Goal: Task Accomplishment & Management: Manage account settings

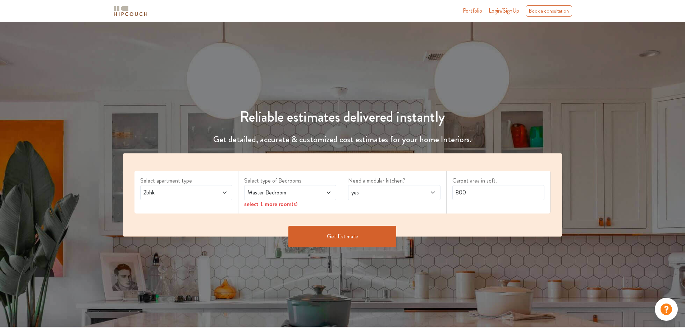
click at [151, 191] on span "2bhk" at bounding box center [174, 192] width 64 height 9
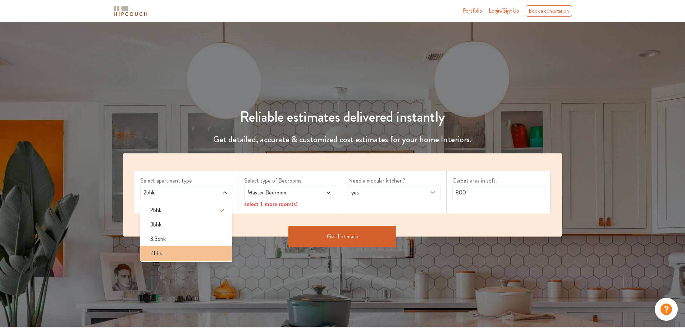
click at [164, 250] on div "4bhk" at bounding box center [189, 253] width 88 height 9
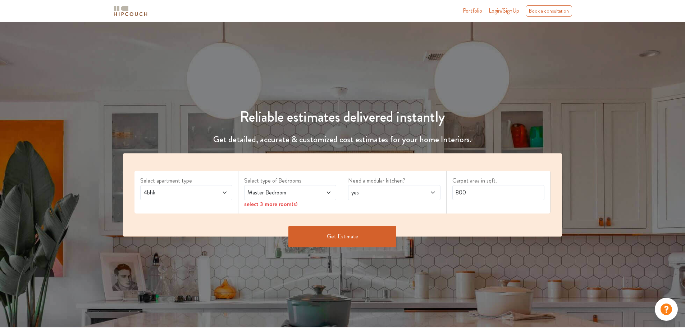
click at [274, 194] on span "Master Bedroom" at bounding box center [278, 192] width 64 height 9
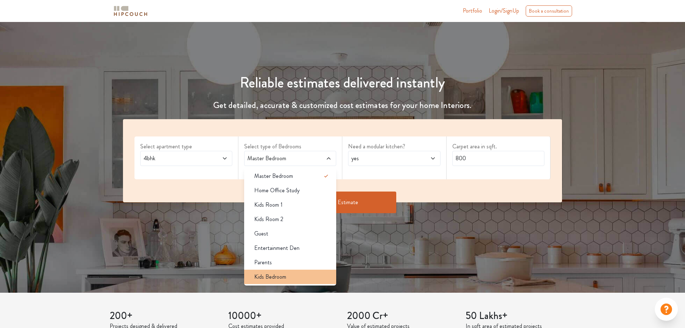
scroll to position [36, 0]
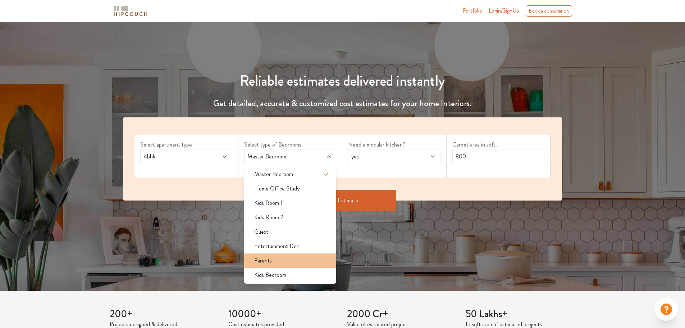
click at [295, 266] on li "Parents" at bounding box center [290, 260] width 92 height 14
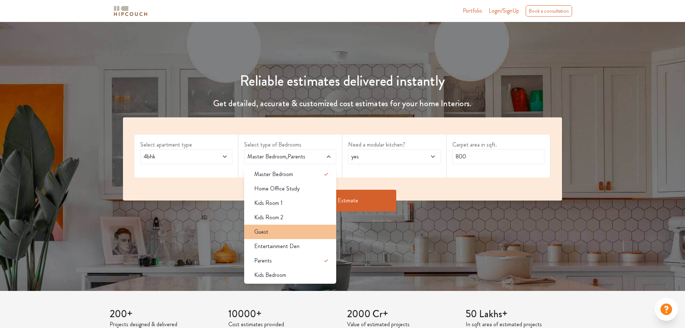
click at [274, 231] on div "Guest" at bounding box center [292, 231] width 88 height 9
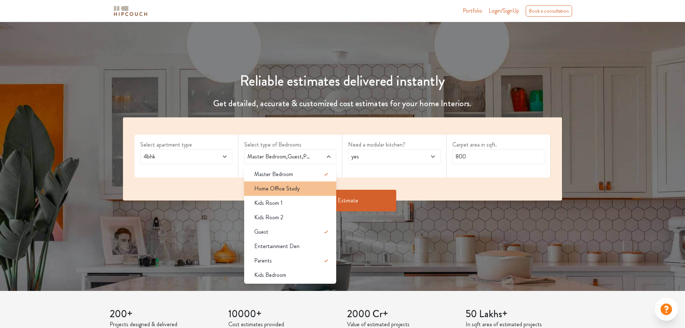
click at [274, 191] on span "Home Office Study" at bounding box center [276, 188] width 45 height 9
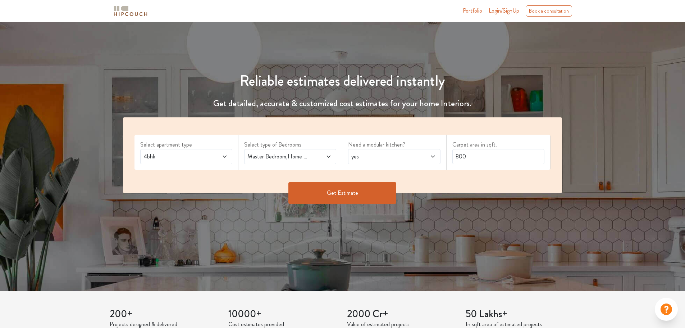
click at [384, 156] on span "yes" at bounding box center [382, 156] width 64 height 9
click at [369, 189] on div "no" at bounding box center [396, 188] width 88 height 9
drag, startPoint x: 475, startPoint y: 158, endPoint x: 450, endPoint y: 163, distance: 25.1
click at [450, 163] on div "Carpet area in sqft. 800" at bounding box center [499, 151] width 104 height 35
type input "8"
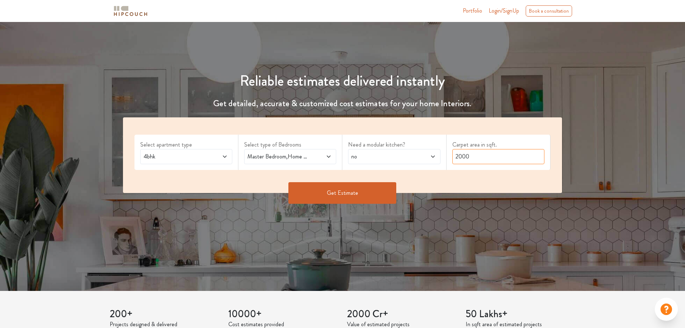
type input "2000"
click at [371, 192] on button "Get Estimate" at bounding box center [342, 193] width 108 height 22
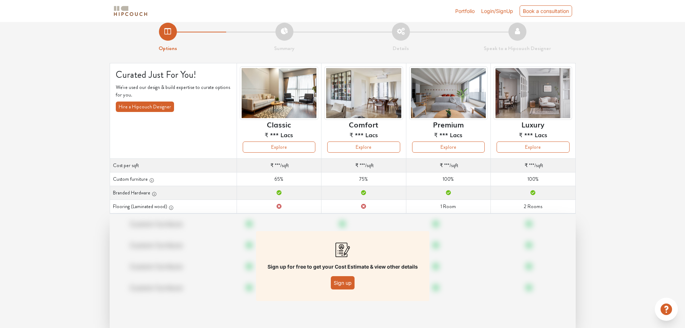
scroll to position [26, 0]
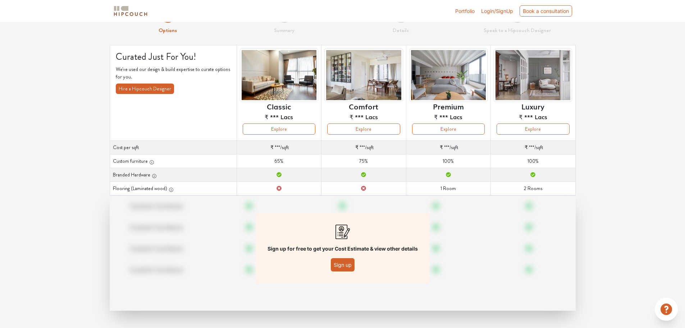
click at [342, 268] on button "Sign up" at bounding box center [343, 264] width 24 height 13
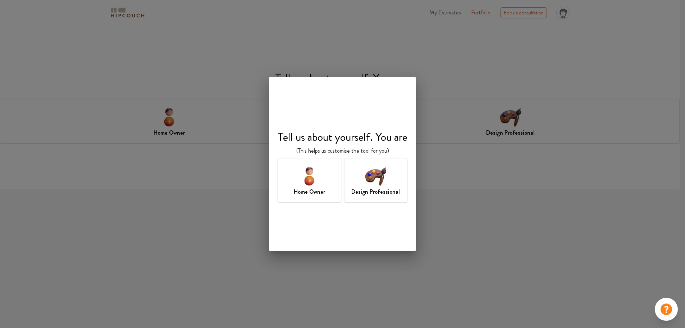
click at [310, 177] on img at bounding box center [309, 175] width 23 height 23
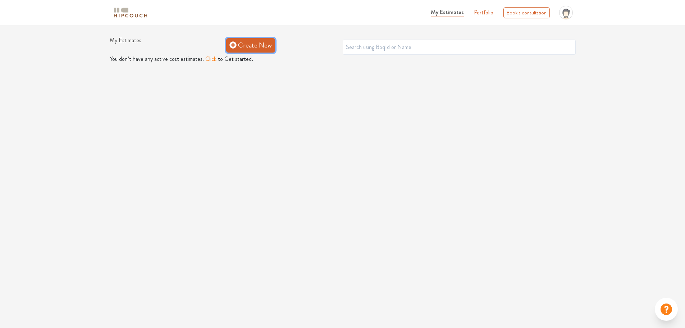
click at [243, 40] on link "Create New" at bounding box center [250, 45] width 49 height 14
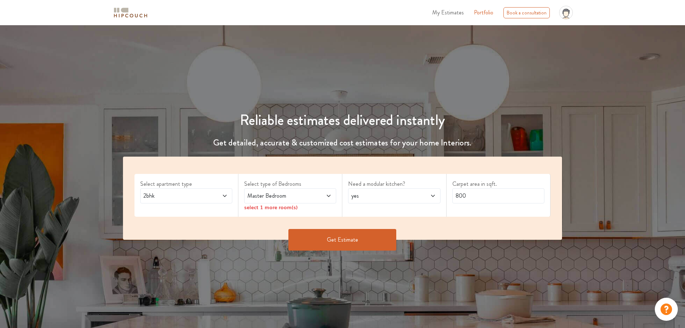
click at [201, 195] on span "2bhk" at bounding box center [174, 195] width 64 height 9
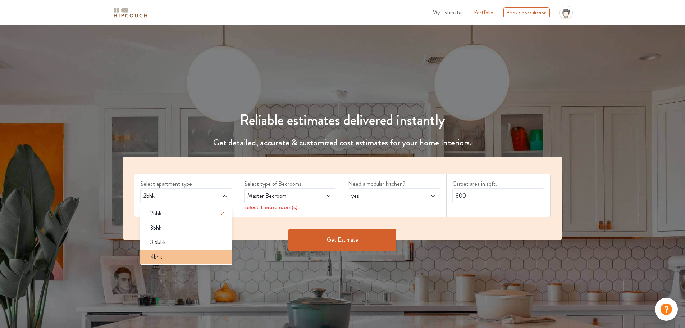
click at [172, 253] on div "4bhk" at bounding box center [189, 256] width 88 height 9
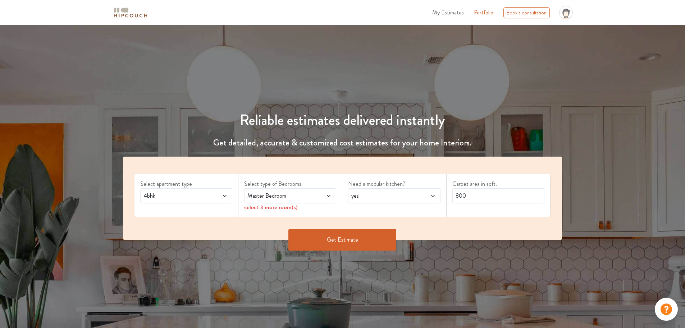
click at [252, 193] on span "Master Bedroom" at bounding box center [278, 195] width 64 height 9
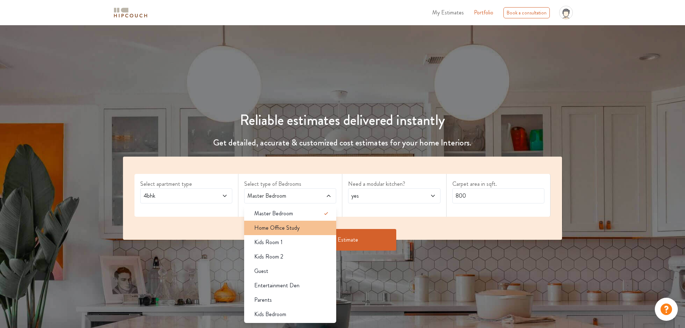
click at [279, 231] on span "Home Office Study" at bounding box center [276, 227] width 45 height 9
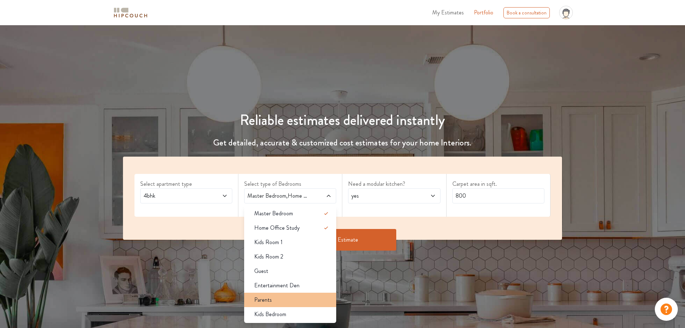
click at [275, 297] on div "Parents" at bounding box center [292, 299] width 88 height 9
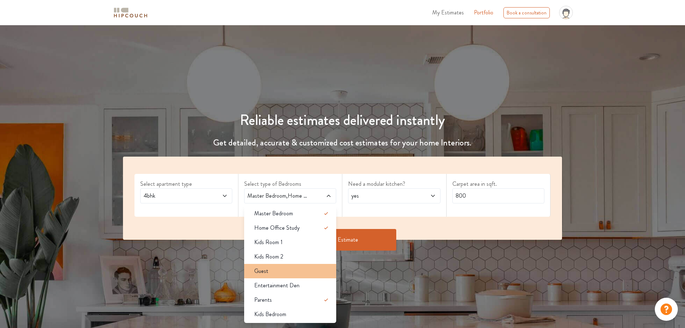
click at [284, 273] on div "Guest" at bounding box center [292, 270] width 88 height 9
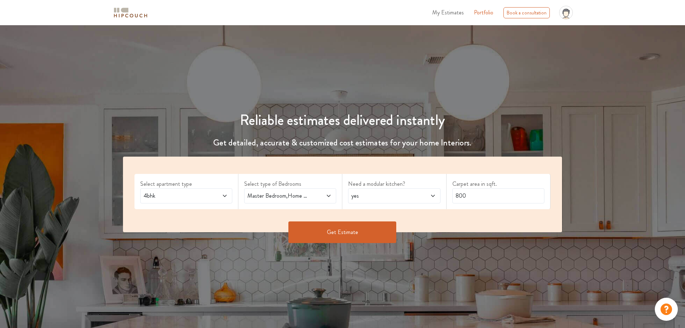
click at [378, 193] on span "yes" at bounding box center [382, 195] width 64 height 9
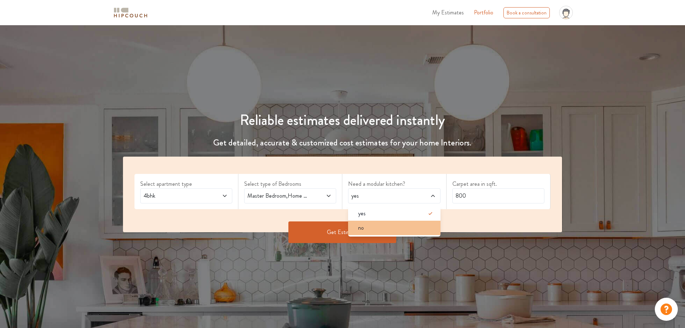
click at [362, 228] on span "no" at bounding box center [361, 227] width 6 height 9
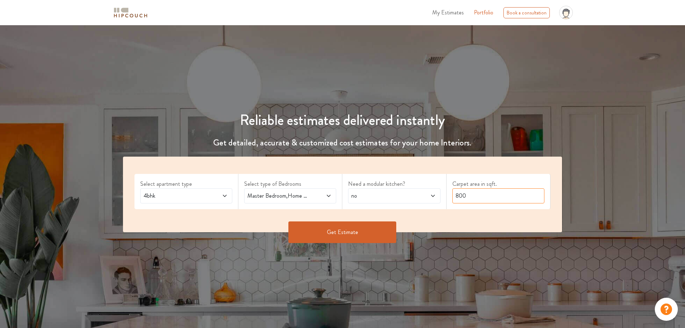
drag, startPoint x: 485, startPoint y: 198, endPoint x: 434, endPoint y: 207, distance: 51.9
click at [434, 207] on div "Select apartment type 4bhk Select type of Bedrooms Master Bedroom,Home Office S…" at bounding box center [342, 194] width 439 height 76
type input "2000"
click at [318, 223] on button "Get Estimate" at bounding box center [342, 232] width 108 height 22
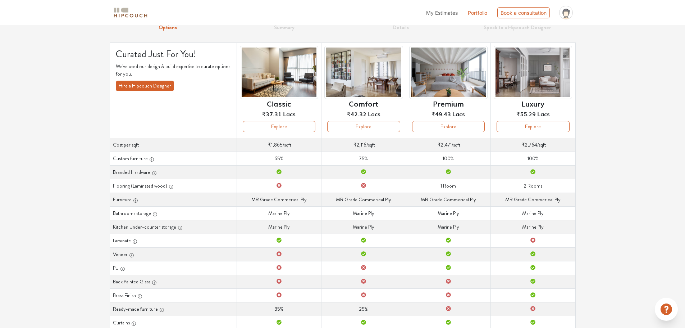
scroll to position [36, 0]
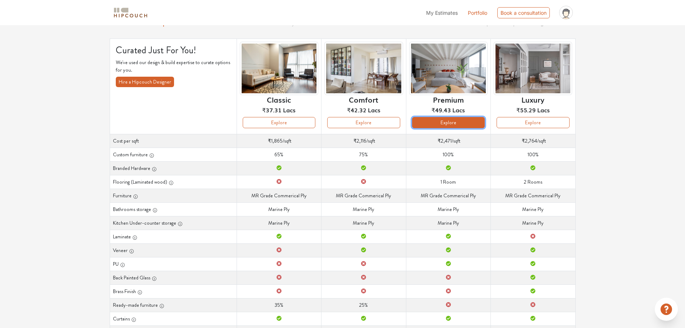
click at [462, 119] on button "Explore" at bounding box center [448, 122] width 73 height 11
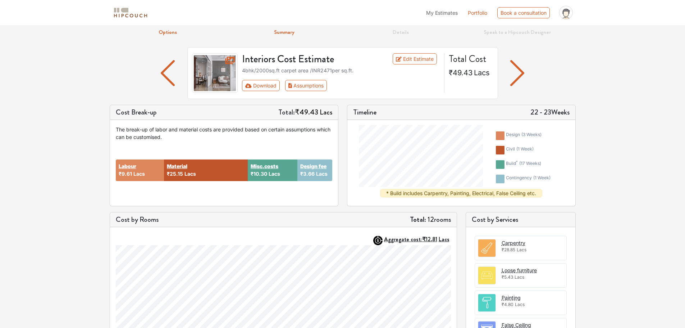
scroll to position [26, 0]
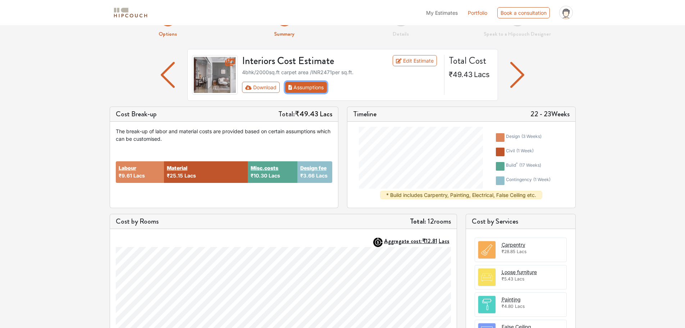
click at [309, 86] on button "Assumptions" at bounding box center [306, 87] width 42 height 11
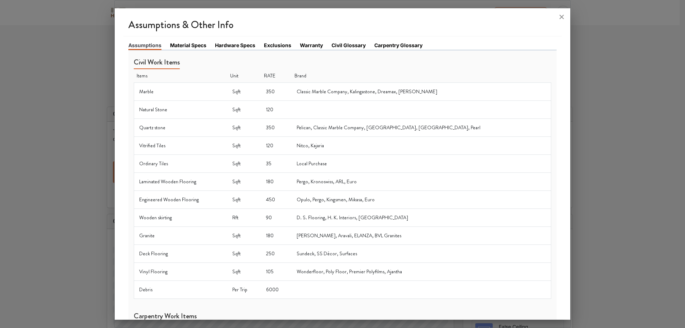
click at [561, 15] on icon at bounding box center [562, 17] width 12 height 12
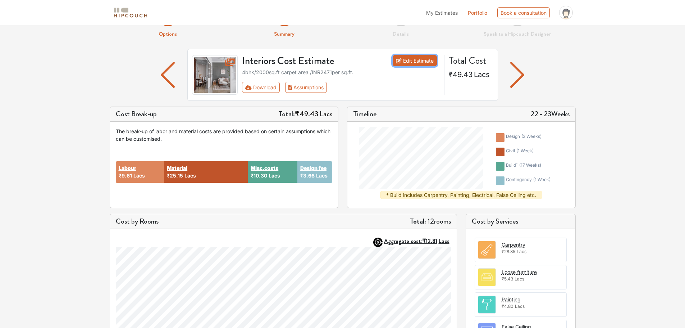
click at [423, 62] on link "Edit Estimate" at bounding box center [415, 60] width 44 height 11
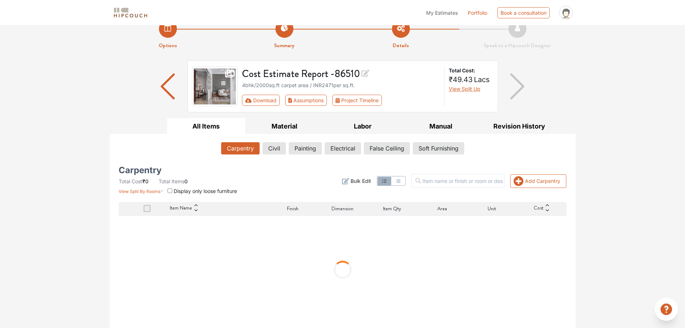
scroll to position [15, 0]
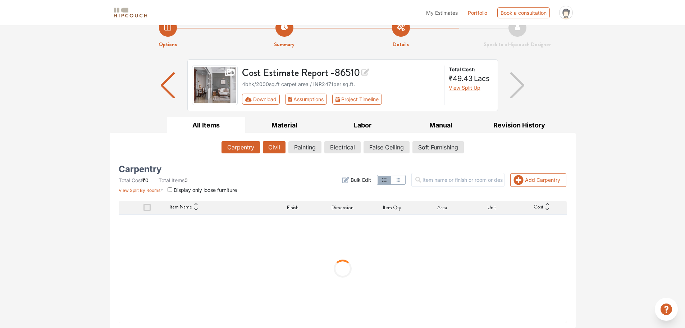
click at [279, 147] on button "Civil" at bounding box center [274, 147] width 23 height 12
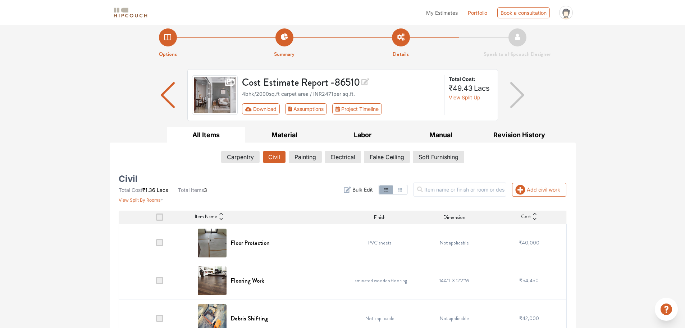
scroll to position [20, 0]
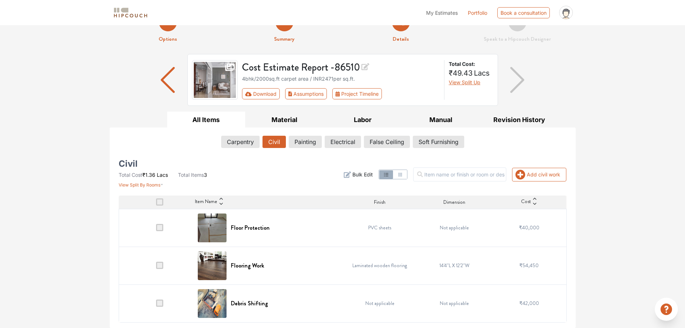
click at [158, 227] on span at bounding box center [159, 227] width 7 height 7
click at [156, 229] on input "checkbox" at bounding box center [156, 229] width 0 height 0
click at [160, 225] on span at bounding box center [159, 227] width 7 height 7
click at [156, 229] on input "checkbox" at bounding box center [156, 229] width 0 height 0
click at [364, 173] on span "Bulk Edit" at bounding box center [362, 174] width 20 height 8
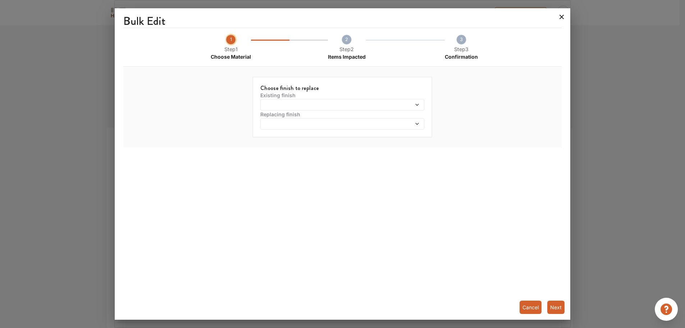
click at [559, 19] on icon at bounding box center [562, 17] width 12 height 12
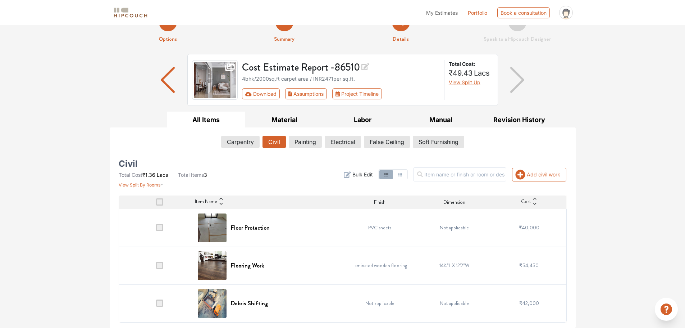
click at [530, 199] on span "Cost" at bounding box center [526, 201] width 10 height 9
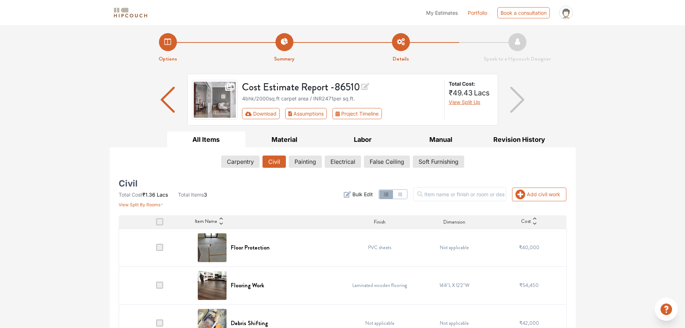
scroll to position [0, 0]
click at [238, 164] on button "Carpentry" at bounding box center [241, 162] width 38 height 12
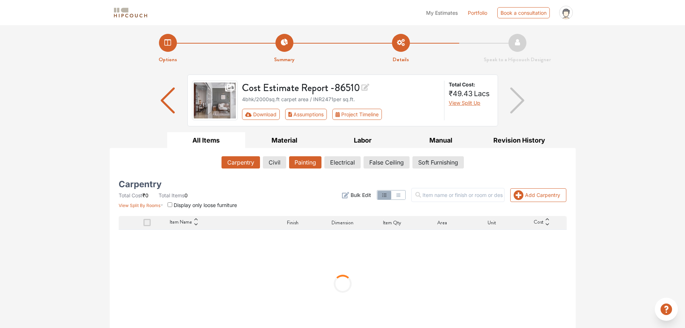
click at [301, 163] on button "Painting" at bounding box center [305, 162] width 32 height 12
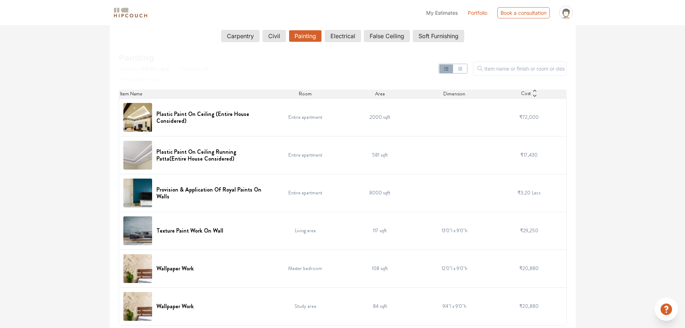
scroll to position [129, 0]
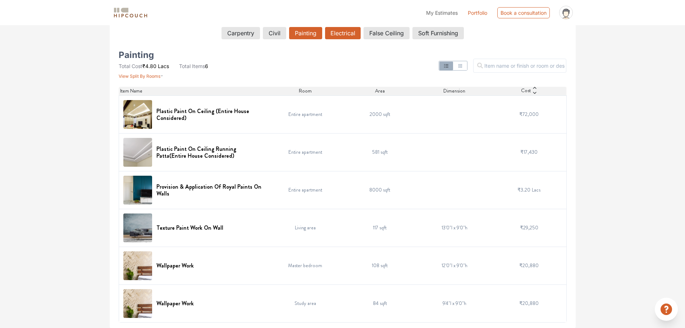
click at [344, 34] on button "Electrical" at bounding box center [343, 33] width 36 height 12
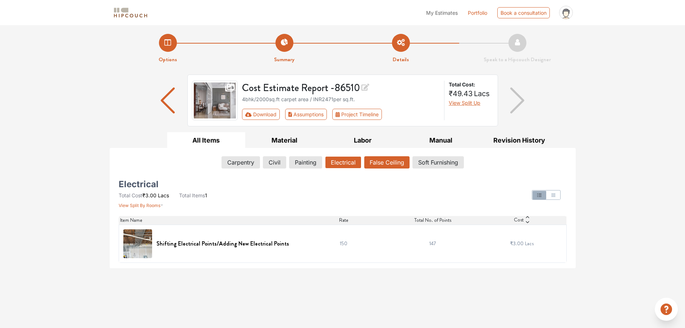
scroll to position [0, 0]
click at [388, 164] on button "False Ceiling" at bounding box center [386, 162] width 45 height 12
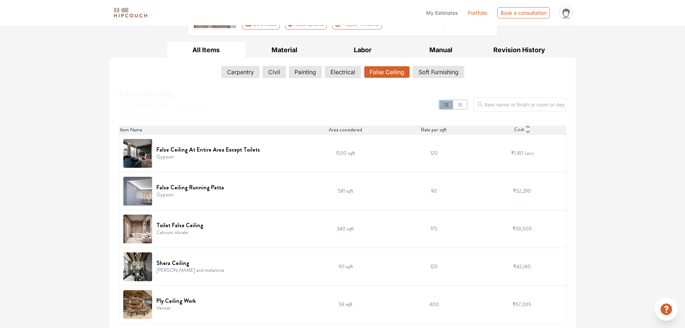
scroll to position [91, 0]
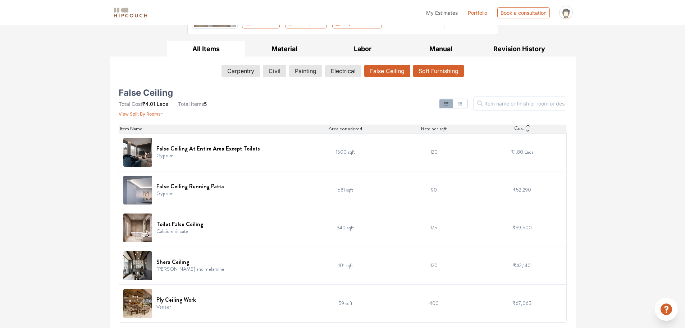
click at [428, 73] on button "Soft Furnishing" at bounding box center [438, 71] width 51 height 12
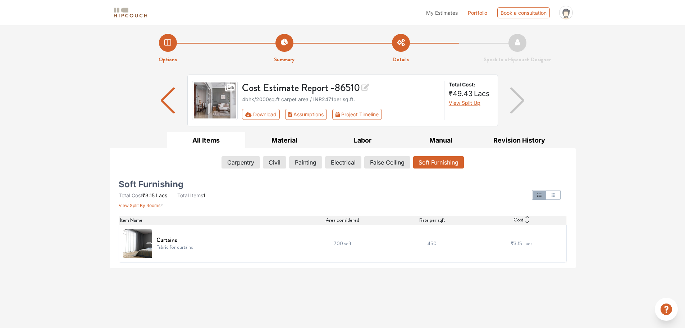
scroll to position [0, 0]
click at [227, 161] on button "Carpentry" at bounding box center [241, 162] width 38 height 12
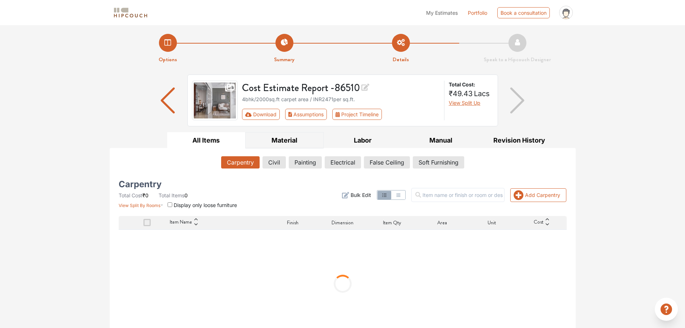
click at [283, 135] on button "Material" at bounding box center [284, 140] width 78 height 16
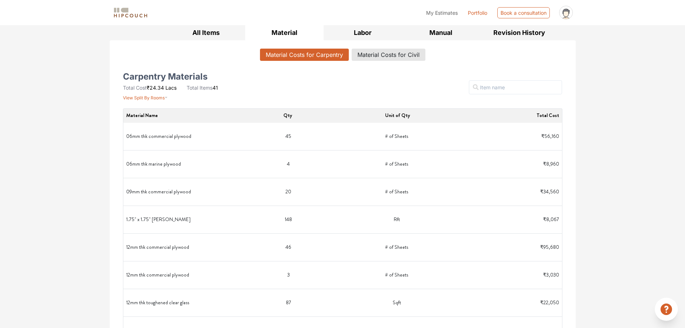
scroll to position [108, 0]
click at [385, 134] on td "# of Sheets" at bounding box center [397, 136] width 108 height 22
click at [403, 136] on td "# of Sheets" at bounding box center [397, 136] width 108 height 22
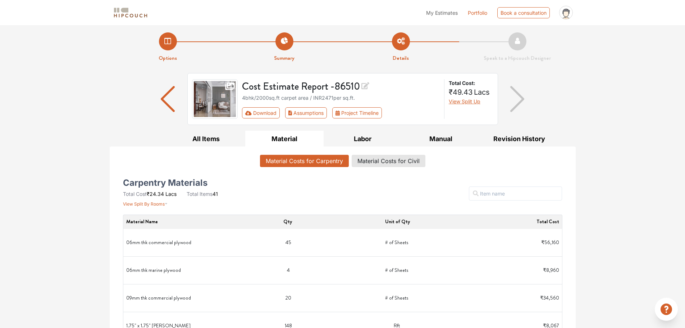
scroll to position [0, 0]
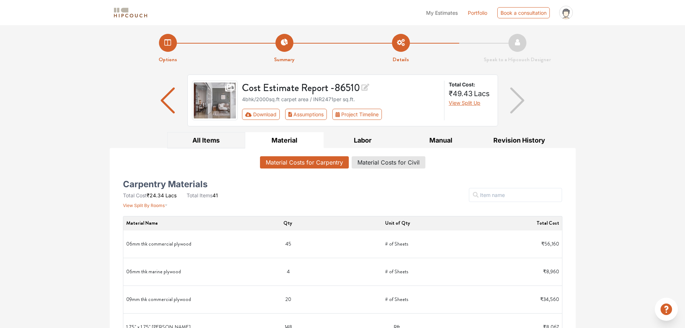
click at [200, 140] on button "All Items" at bounding box center [206, 140] width 78 height 16
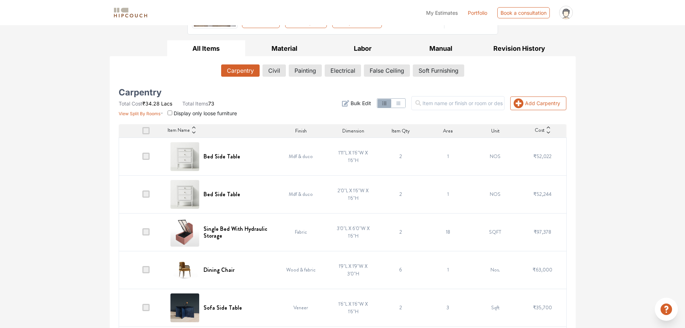
scroll to position [108, 0]
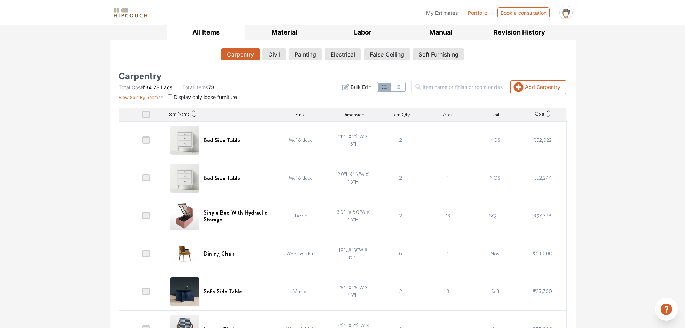
click at [149, 133] on td at bounding box center [142, 140] width 47 height 38
click at [169, 95] on input "checkbox" at bounding box center [170, 96] width 5 height 5
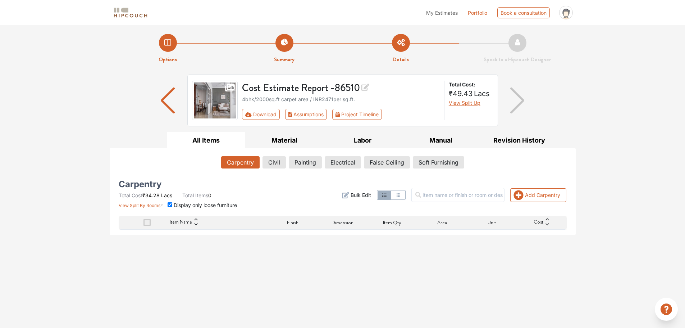
click at [168, 204] on input "checkbox" at bounding box center [170, 204] width 5 height 5
checkbox input "false"
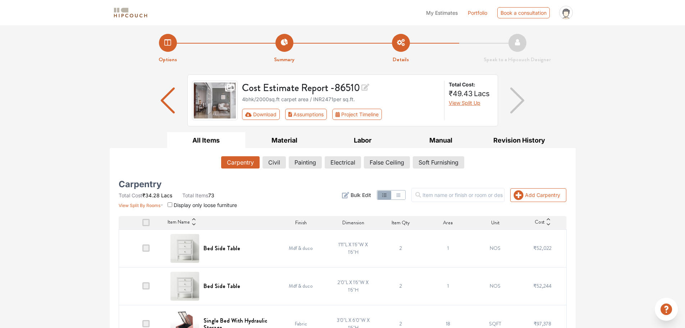
click at [285, 42] on li "Summary" at bounding box center [284, 49] width 117 height 30
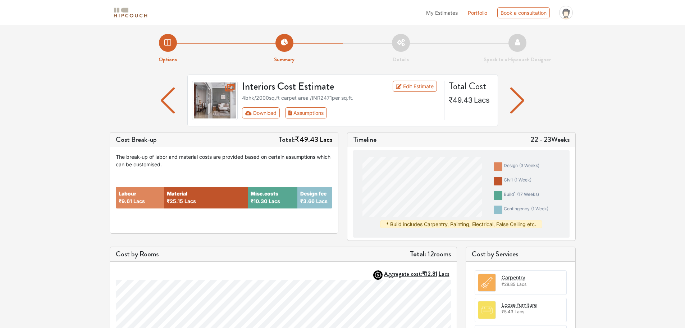
click at [161, 41] on li "Options" at bounding box center [168, 49] width 117 height 30
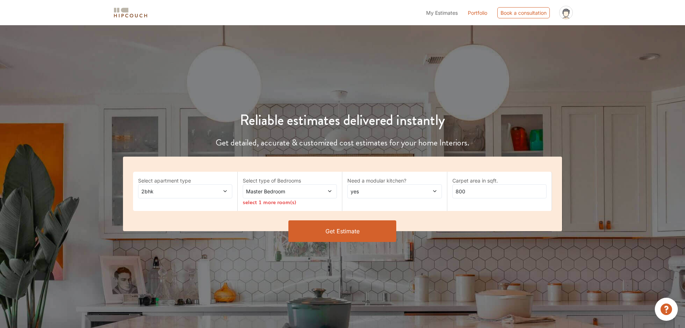
click at [261, 191] on span "Master Bedroom" at bounding box center [278, 191] width 66 height 8
click at [178, 186] on div "2bhk" at bounding box center [185, 191] width 94 height 14
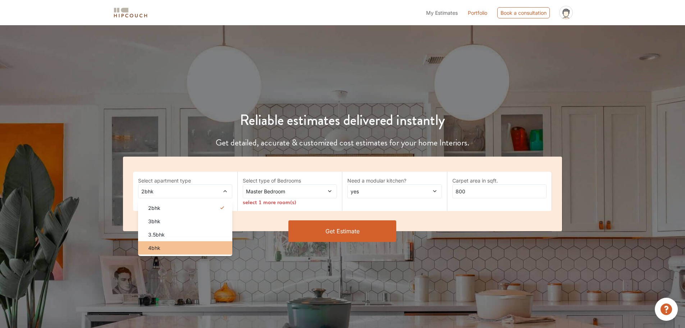
click at [160, 251] on span "4bhk" at bounding box center [154, 248] width 12 height 8
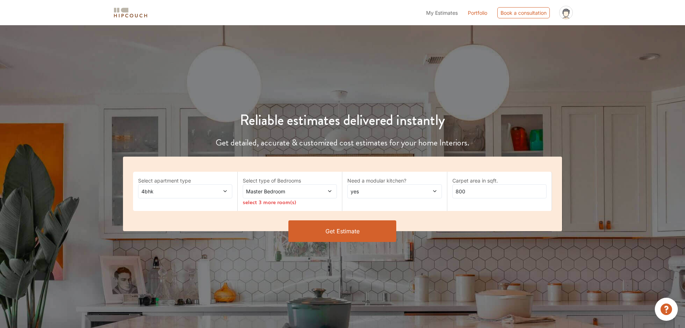
click at [273, 197] on div "Master Bedroom" at bounding box center [290, 191] width 94 height 14
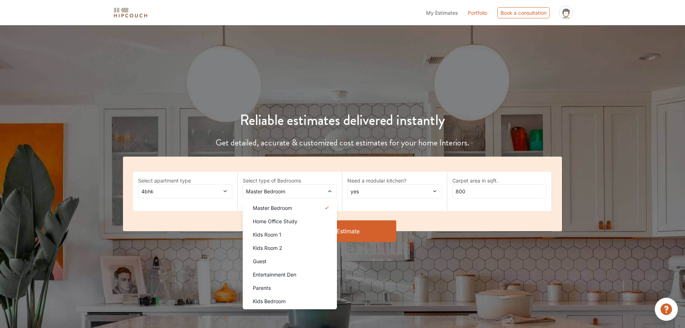
click at [166, 187] on div "4bhk" at bounding box center [185, 191] width 94 height 14
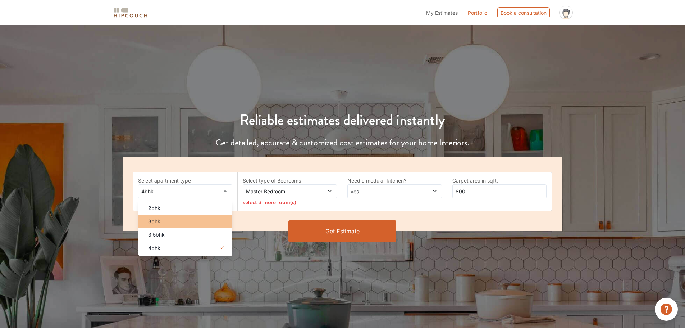
click at [159, 222] on span "3bhk" at bounding box center [154, 221] width 12 height 8
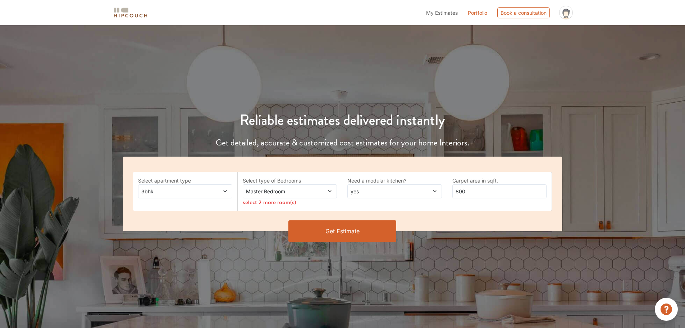
click at [264, 192] on span "Master Bedroom" at bounding box center [278, 191] width 66 height 8
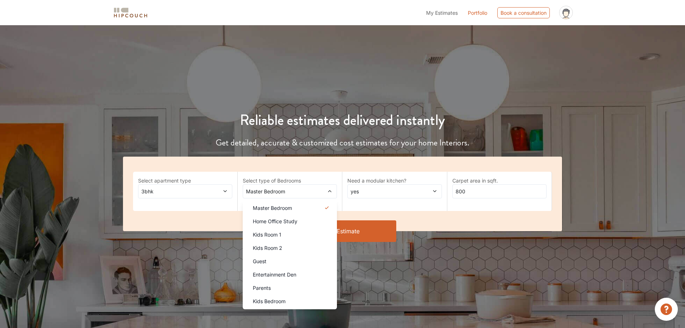
click at [178, 190] on span "3bhk" at bounding box center [173, 191] width 66 height 8
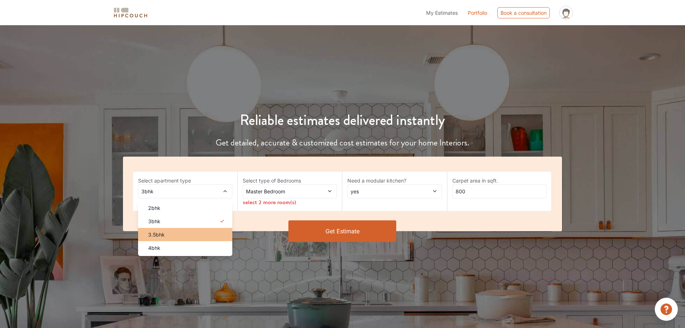
click at [158, 240] on li "3.5bhk" at bounding box center [185, 234] width 94 height 13
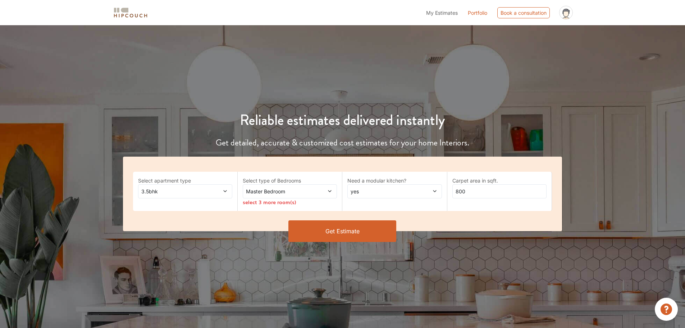
click at [277, 195] on div "Master Bedroom" at bounding box center [290, 191] width 94 height 14
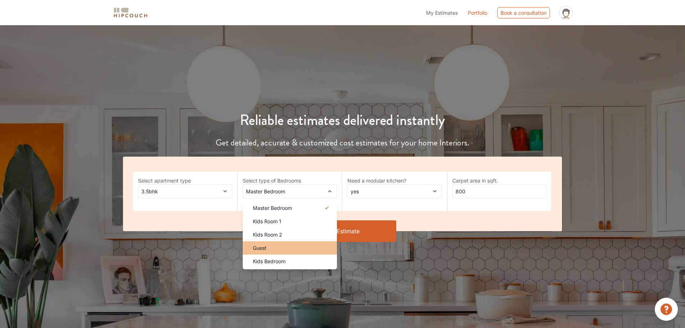
click at [263, 241] on li "Guest" at bounding box center [290, 247] width 94 height 13
click at [201, 193] on span "3.5bhk" at bounding box center [173, 191] width 66 height 8
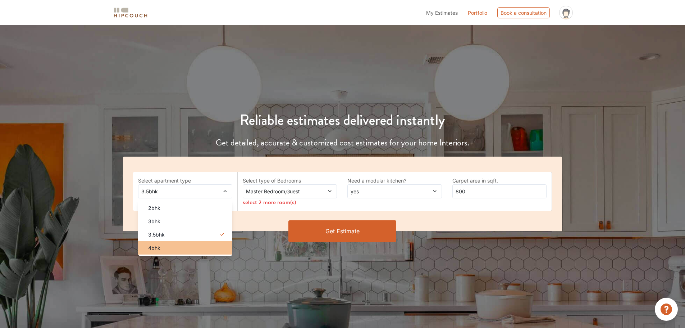
click at [167, 245] on div "4bhk" at bounding box center [187, 248] width 90 height 8
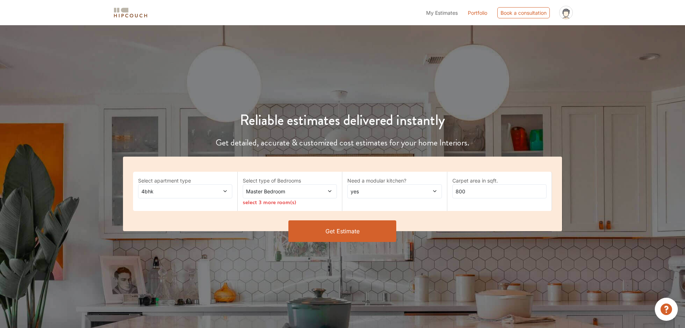
click at [282, 190] on span "Master Bedroom" at bounding box center [278, 191] width 66 height 8
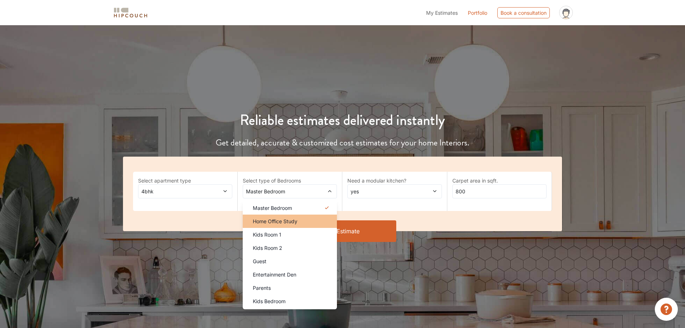
click at [270, 222] on span "Home Office Study" at bounding box center [275, 221] width 45 height 8
click at [275, 190] on span "Master Bedroom,Home Office Study" at bounding box center [278, 191] width 66 height 8
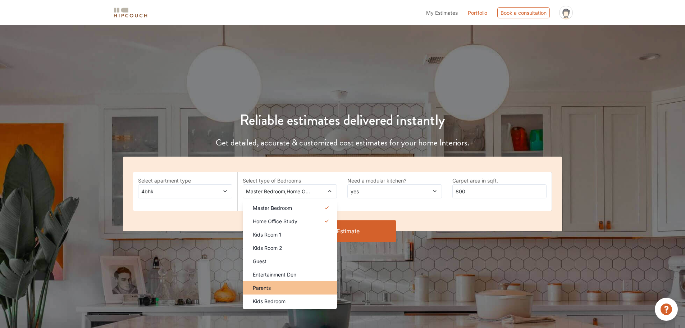
click at [265, 287] on span "Parents" at bounding box center [262, 288] width 18 height 8
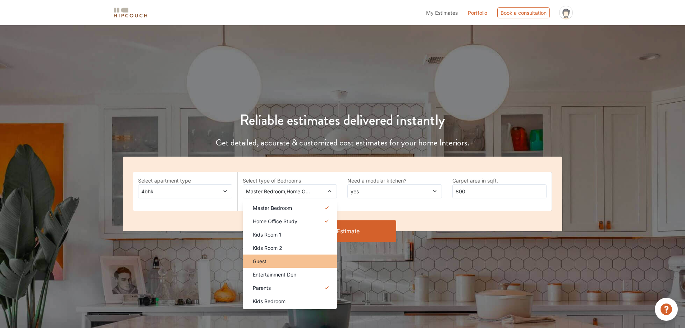
click at [267, 261] on div "Guest" at bounding box center [292, 261] width 90 height 8
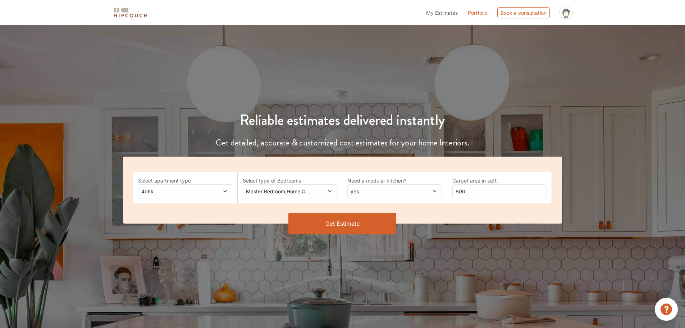
click at [288, 190] on span "Master Bedroom,Home Office Study,Guest,Parents" at bounding box center [278, 191] width 66 height 8
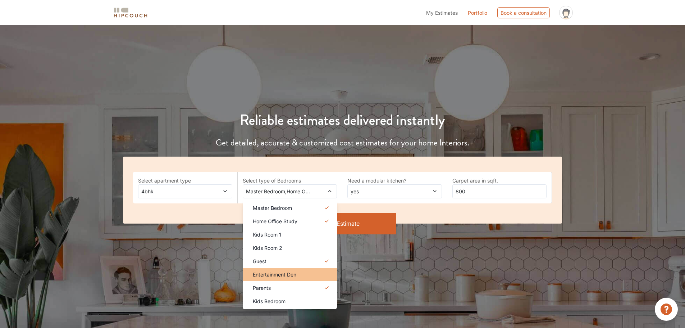
click at [298, 275] on div "Entertainment Den" at bounding box center [292, 274] width 90 height 8
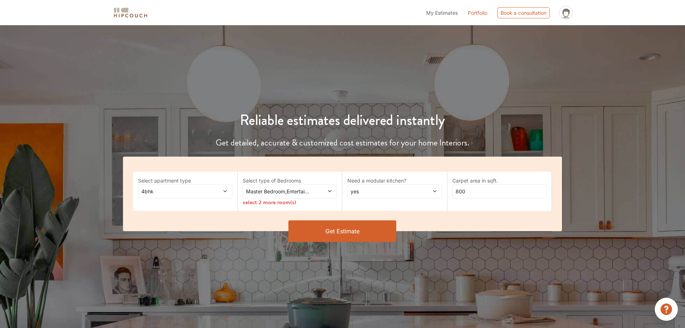
click at [304, 186] on div "Master Bedroom,Entertainment Den" at bounding box center [290, 191] width 94 height 14
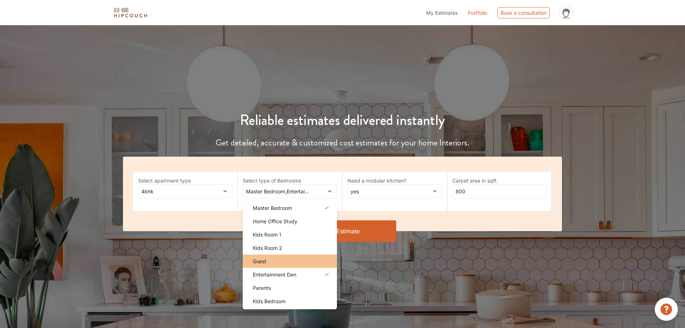
click at [285, 265] on li "Guest" at bounding box center [290, 260] width 94 height 13
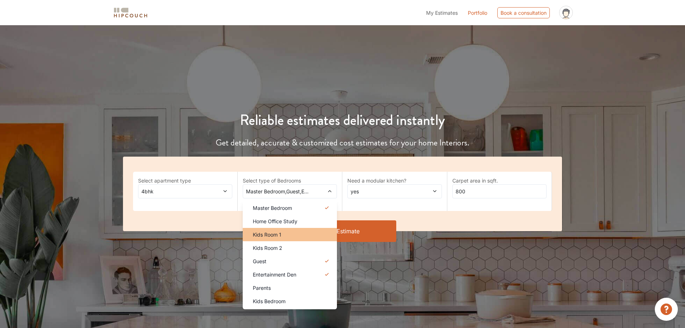
click at [288, 234] on div "Kids Room 1" at bounding box center [292, 235] width 90 height 8
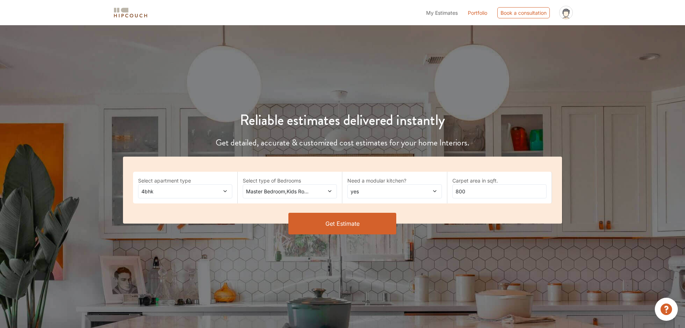
click at [385, 191] on span "yes" at bounding box center [382, 191] width 66 height 8
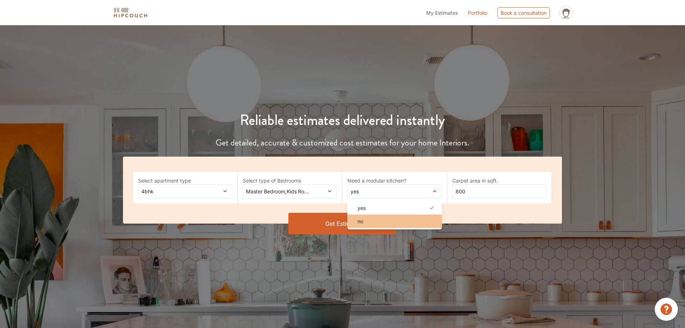
click at [366, 223] on div "no" at bounding box center [397, 221] width 90 height 8
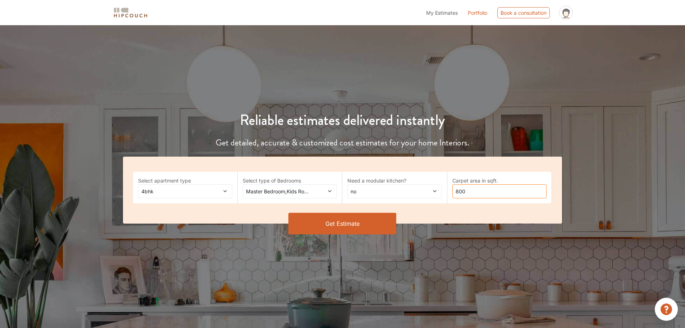
drag, startPoint x: 478, startPoint y: 194, endPoint x: 414, endPoint y: 196, distance: 64.0
click at [417, 200] on div "Select apartment type 4bhk Select type of Bedrooms Master Bedroom,Kids Room 1,G…" at bounding box center [342, 189] width 439 height 67
type input "1800"
click at [361, 221] on button "Get Estimate" at bounding box center [342, 224] width 108 height 22
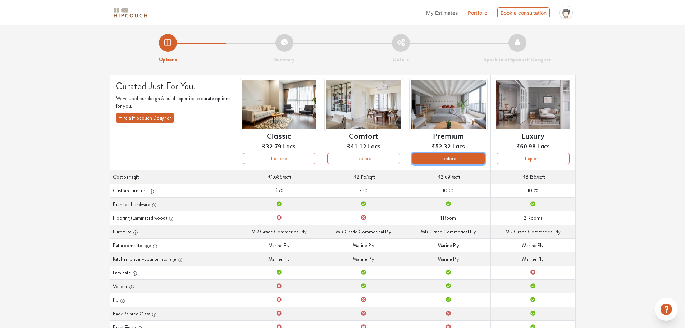
click at [431, 153] on button "Explore" at bounding box center [448, 158] width 73 height 11
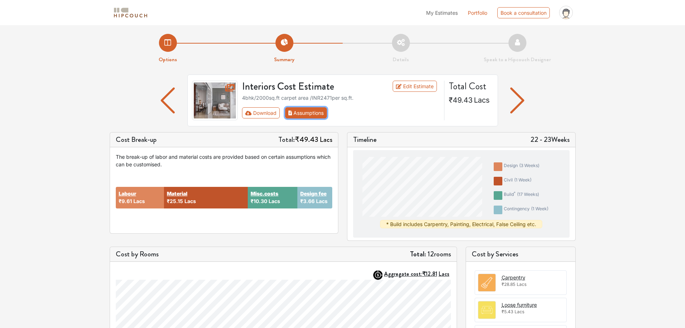
click at [310, 114] on button "Assumptions" at bounding box center [306, 112] width 42 height 11
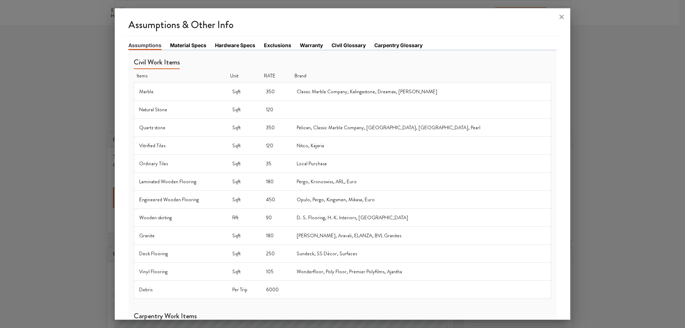
click at [184, 41] on link "Material Specs" at bounding box center [188, 45] width 36 height 8
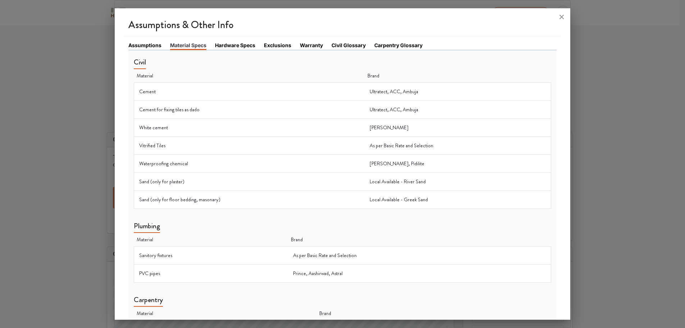
click at [243, 47] on link "Hardware Specs" at bounding box center [235, 45] width 40 height 8
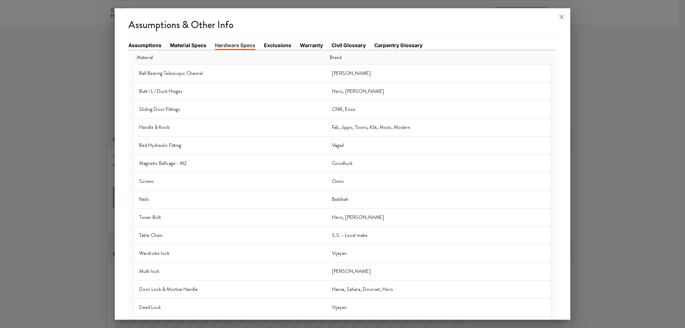
click at [562, 14] on icon at bounding box center [562, 17] width 12 height 12
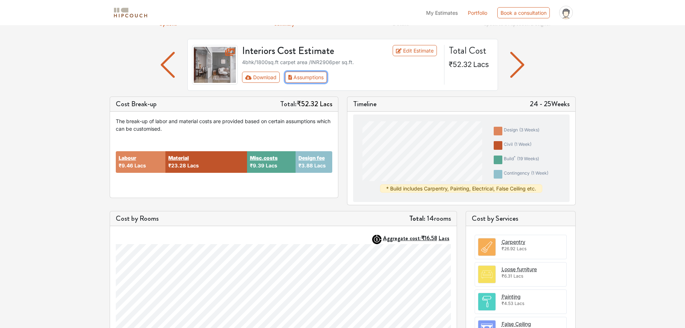
scroll to position [33, 0]
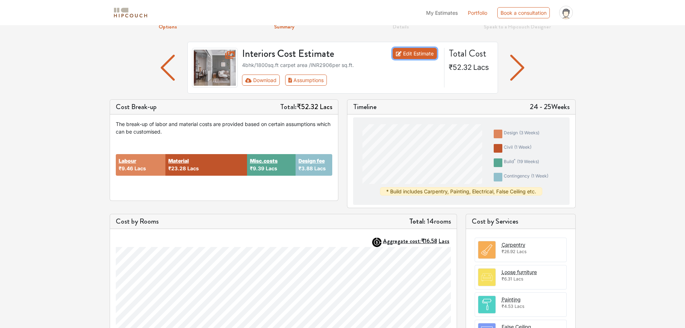
click at [416, 56] on link "Edit Estimate" at bounding box center [415, 53] width 44 height 11
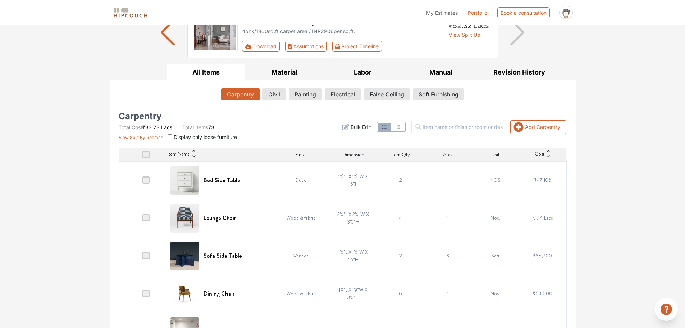
scroll to position [69, 0]
click at [365, 124] on span "Bulk Edit" at bounding box center [361, 126] width 20 height 8
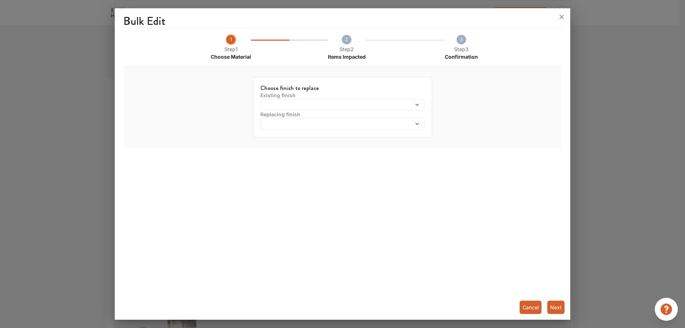
click at [284, 105] on span at bounding box center [321, 104] width 118 height 5
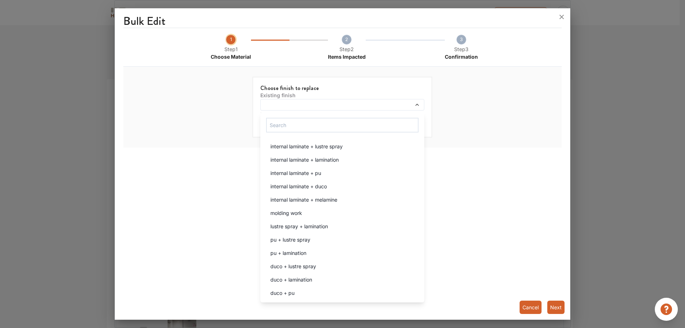
click at [284, 105] on span at bounding box center [321, 104] width 118 height 5
click at [290, 99] on div at bounding box center [342, 105] width 164 height 12
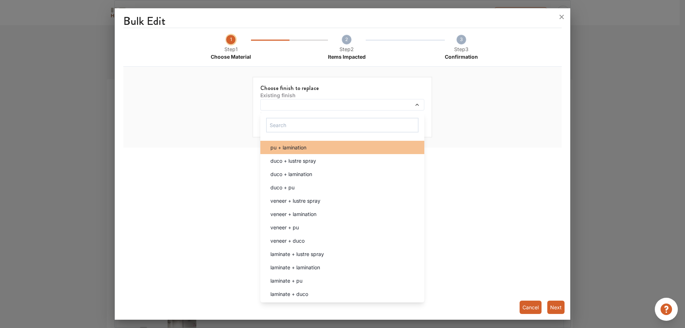
scroll to position [108, 0]
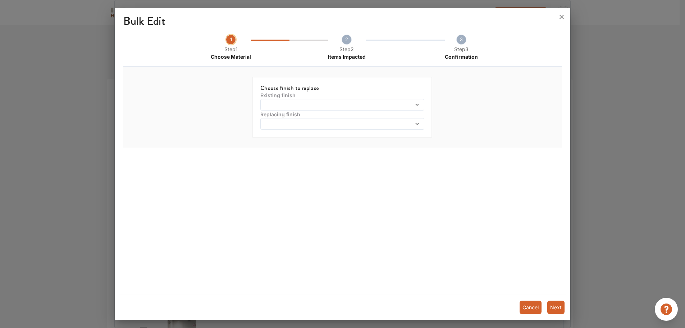
click at [224, 217] on div "Bulk Edit 1 Step 1 Choose Material 2 Step 2 Items Impacted 3 Step 3 Confirmatio…" at bounding box center [343, 165] width 456 height 308
click at [285, 103] on span at bounding box center [321, 104] width 118 height 5
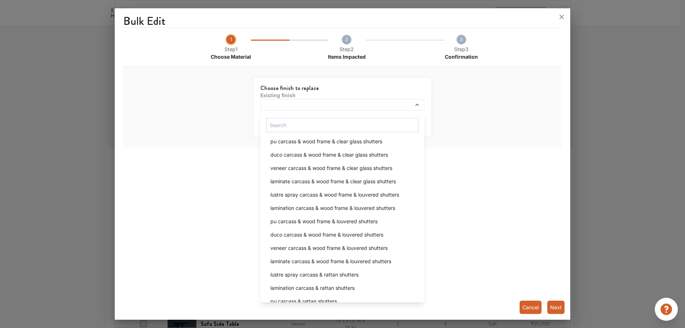
scroll to position [503, 0]
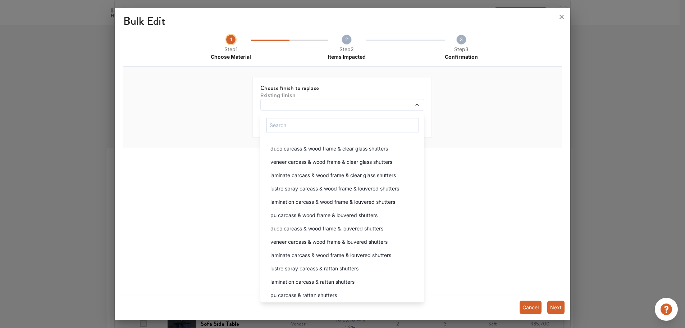
click at [232, 192] on div "Bulk Edit 1 Step 1 Choose Material 2 Step 2 Items Impacted 3 Step 3 Confirmatio…" at bounding box center [343, 165] width 456 height 308
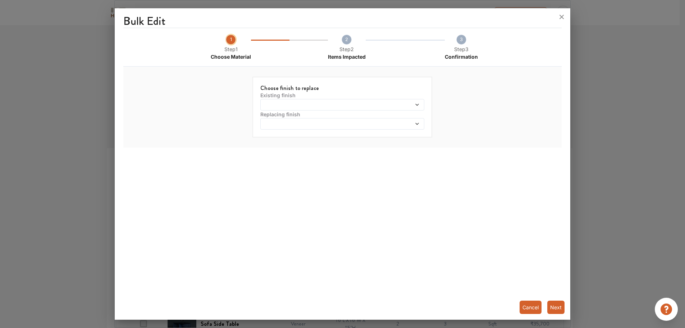
click at [525, 305] on button "Cancel" at bounding box center [531, 306] width 22 height 13
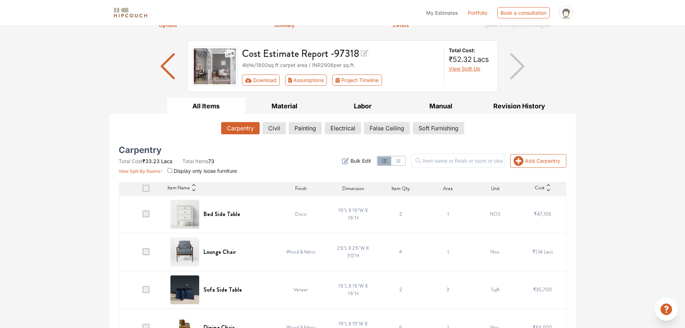
scroll to position [36, 0]
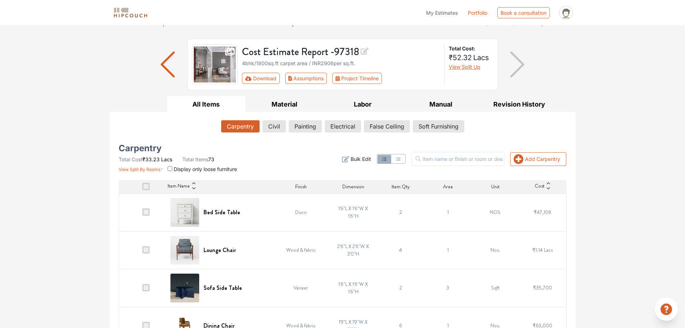
click at [189, 165] on section "View Split By Rooms Display only loose furniture" at bounding box center [178, 168] width 119 height 10
click at [148, 183] on span at bounding box center [145, 186] width 7 height 7
click at [142, 188] on input "checkbox" at bounding box center [142, 188] width 0 height 0
click at [145, 183] on span at bounding box center [145, 186] width 7 height 7
click at [142, 188] on input "checkbox" at bounding box center [142, 188] width 0 height 0
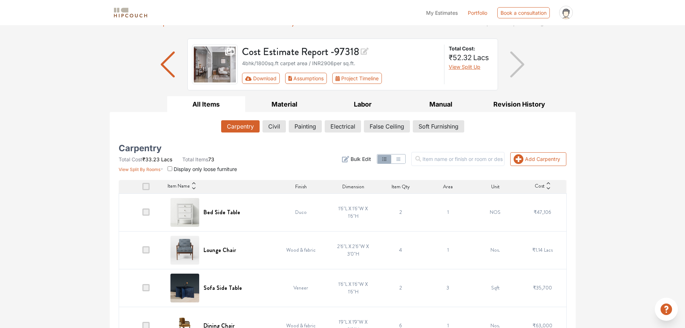
click at [147, 210] on span at bounding box center [145, 211] width 7 height 7
click at [142, 214] on input "checkbox" at bounding box center [142, 214] width 0 height 0
click at [147, 213] on span at bounding box center [145, 211] width 7 height 7
click at [142, 214] on input "checkbox" at bounding box center [142, 214] width 0 height 0
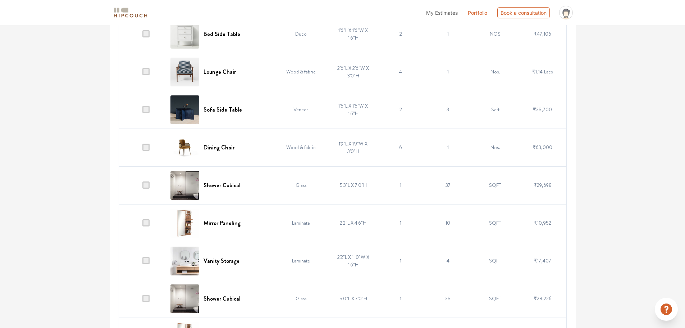
scroll to position [216, 0]
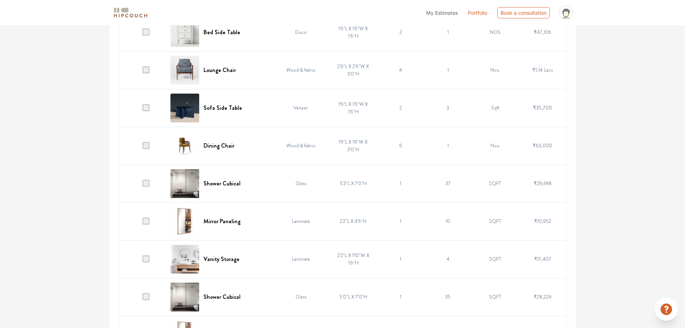
click at [143, 182] on td at bounding box center [142, 183] width 47 height 38
click at [146, 184] on span at bounding box center [145, 182] width 7 height 7
click at [142, 185] on input "checkbox" at bounding box center [142, 185] width 0 height 0
click at [145, 221] on span at bounding box center [145, 220] width 7 height 7
click at [142, 223] on input "checkbox" at bounding box center [142, 223] width 0 height 0
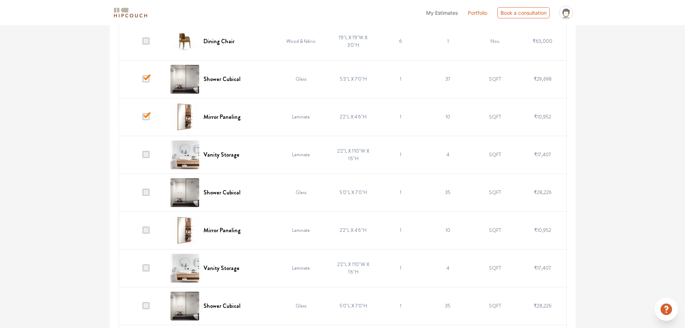
scroll to position [324, 0]
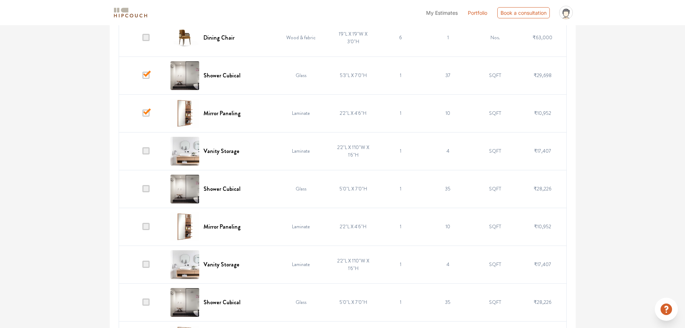
click at [145, 152] on span at bounding box center [145, 150] width 7 height 7
click at [142, 152] on input "checkbox" at bounding box center [142, 152] width 0 height 0
click at [148, 189] on span at bounding box center [145, 188] width 7 height 7
click at [142, 190] on input "checkbox" at bounding box center [142, 190] width 0 height 0
click at [147, 225] on span at bounding box center [145, 226] width 7 height 7
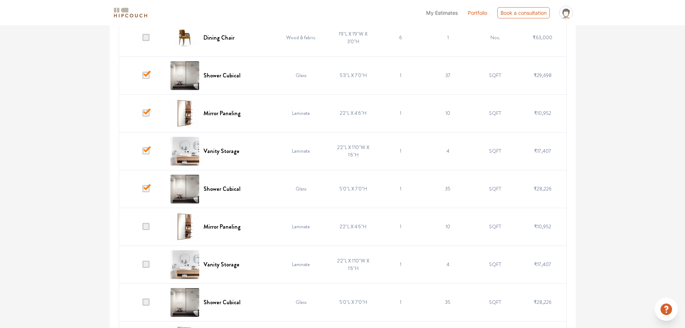
click at [142, 228] on input "checkbox" at bounding box center [142, 228] width 0 height 0
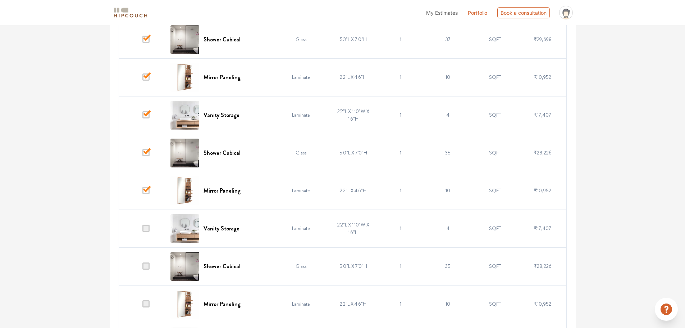
click at [147, 228] on span at bounding box center [145, 227] width 7 height 7
click at [142, 230] on input "checkbox" at bounding box center [142, 230] width 0 height 0
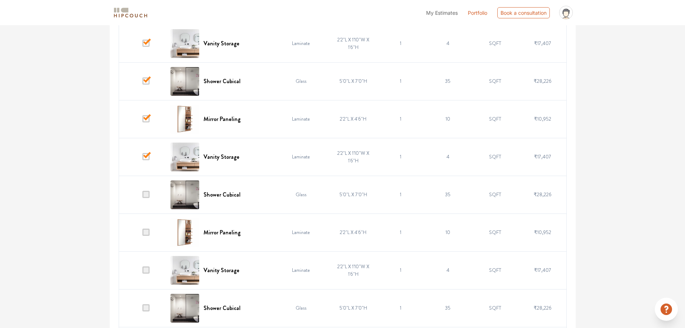
scroll to position [432, 0]
click at [147, 195] on span at bounding box center [145, 193] width 7 height 7
click at [142, 196] on input "checkbox" at bounding box center [142, 196] width 0 height 0
click at [145, 233] on span at bounding box center [145, 231] width 7 height 7
click at [142, 233] on input "checkbox" at bounding box center [142, 233] width 0 height 0
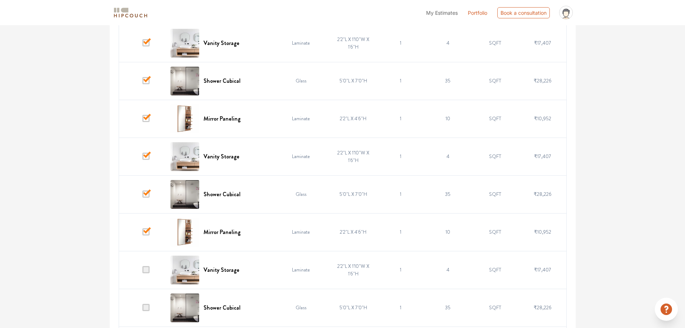
click at [147, 269] on span at bounding box center [145, 269] width 7 height 7
click at [142, 271] on input "checkbox" at bounding box center [142, 271] width 0 height 0
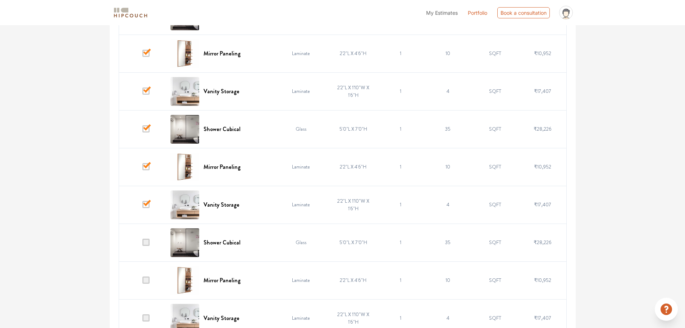
scroll to position [503, 0]
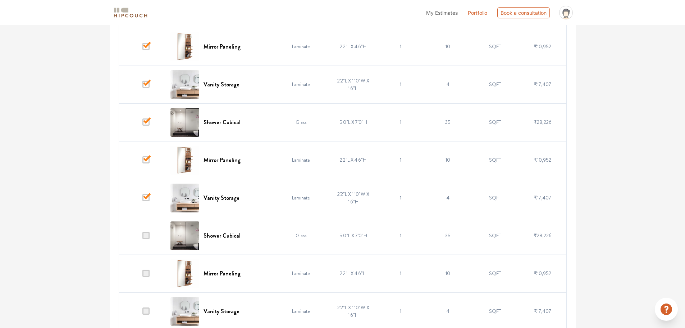
click at [149, 232] on span at bounding box center [145, 235] width 7 height 7
click at [142, 237] on input "checkbox" at bounding box center [142, 237] width 0 height 0
click at [146, 274] on span at bounding box center [145, 272] width 7 height 7
click at [142, 275] on input "checkbox" at bounding box center [142, 275] width 0 height 0
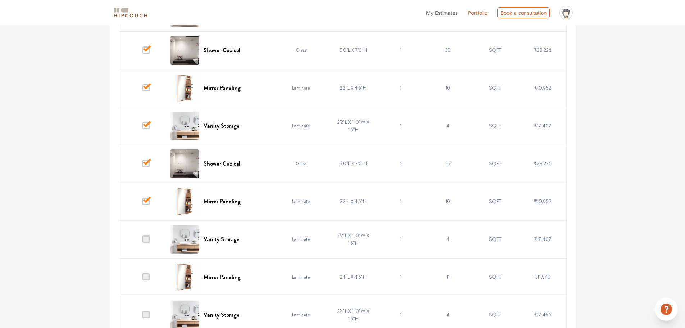
scroll to position [611, 0]
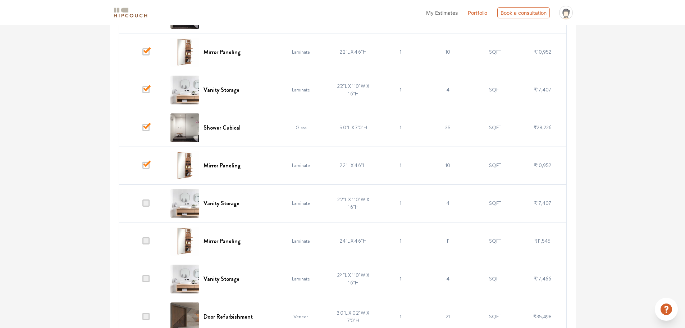
click at [149, 202] on span at bounding box center [145, 202] width 7 height 7
click at [142, 205] on input "checkbox" at bounding box center [142, 205] width 0 height 0
click at [146, 243] on span at bounding box center [145, 240] width 7 height 7
click at [142, 242] on input "checkbox" at bounding box center [142, 242] width 0 height 0
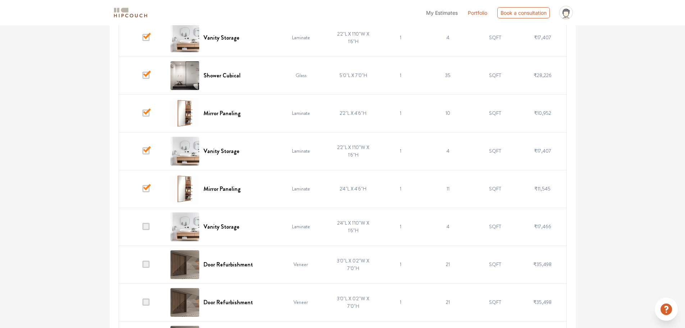
scroll to position [683, 0]
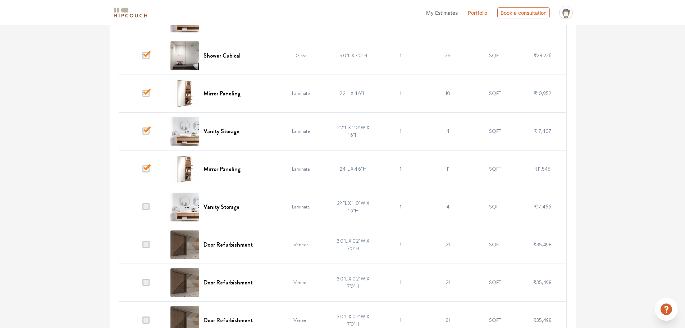
click at [147, 209] on span at bounding box center [145, 206] width 7 height 7
click at [142, 208] on input "checkbox" at bounding box center [142, 208] width 0 height 0
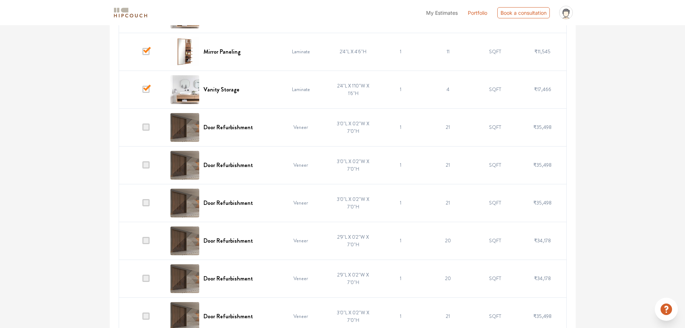
scroll to position [827, 0]
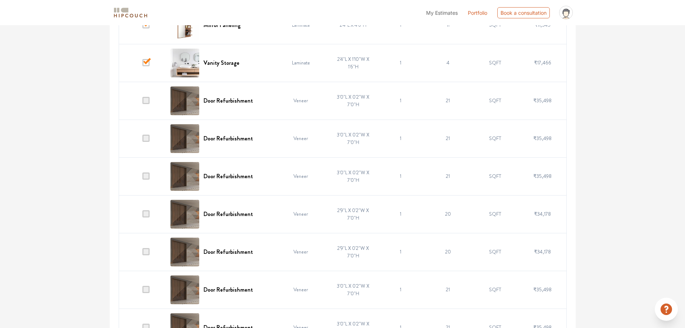
click at [149, 100] on span at bounding box center [145, 100] width 7 height 7
click at [142, 102] on input "checkbox" at bounding box center [142, 102] width 0 height 0
click at [147, 140] on span at bounding box center [145, 137] width 7 height 7
click at [142, 140] on input "checkbox" at bounding box center [142, 140] width 0 height 0
click at [143, 178] on span at bounding box center [145, 175] width 7 height 7
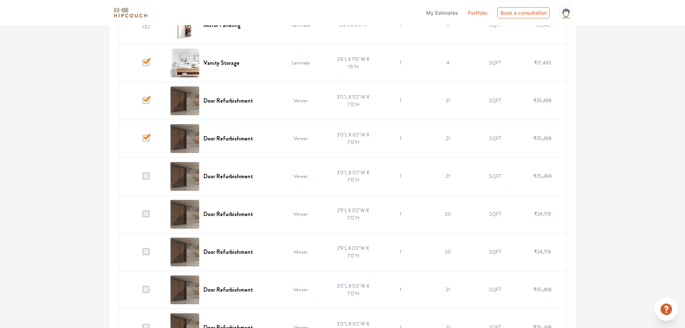
click at [142, 178] on input "checkbox" at bounding box center [142, 178] width 0 height 0
click at [148, 212] on span at bounding box center [145, 213] width 7 height 7
click at [142, 215] on input "checkbox" at bounding box center [142, 215] width 0 height 0
click at [147, 252] on span at bounding box center [145, 251] width 7 height 7
click at [142, 253] on input "checkbox" at bounding box center [142, 253] width 0 height 0
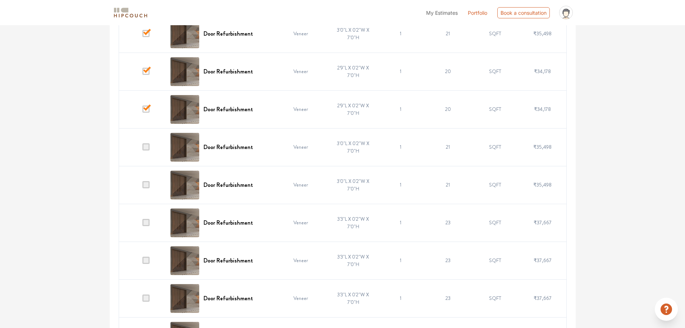
scroll to position [971, 0]
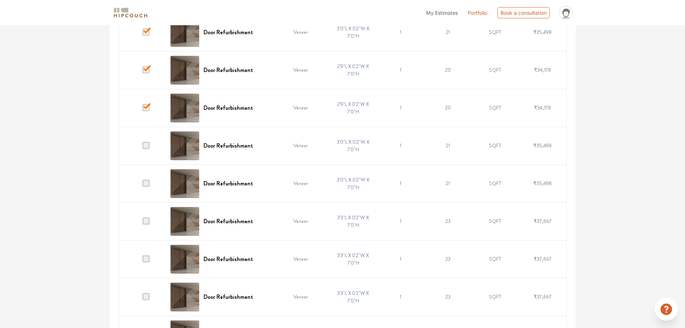
click at [147, 146] on span at bounding box center [145, 145] width 7 height 7
click at [142, 147] on input "checkbox" at bounding box center [142, 147] width 0 height 0
click at [146, 185] on span at bounding box center [145, 182] width 7 height 7
click at [142, 185] on input "checkbox" at bounding box center [142, 185] width 0 height 0
click at [146, 217] on td at bounding box center [142, 221] width 47 height 38
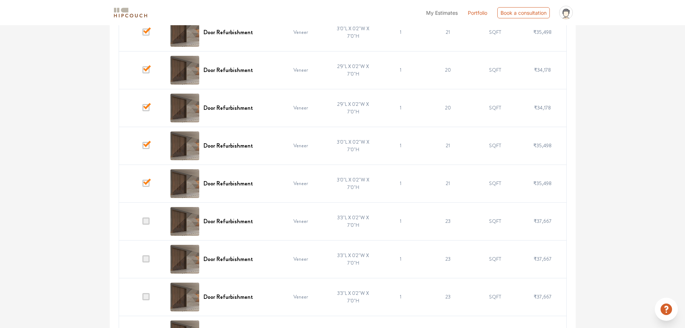
click at [146, 257] on span at bounding box center [145, 258] width 7 height 7
click at [142, 260] on input "checkbox" at bounding box center [142, 260] width 0 height 0
click at [146, 300] on span at bounding box center [145, 296] width 7 height 7
click at [142, 298] on input "checkbox" at bounding box center [142, 298] width 0 height 0
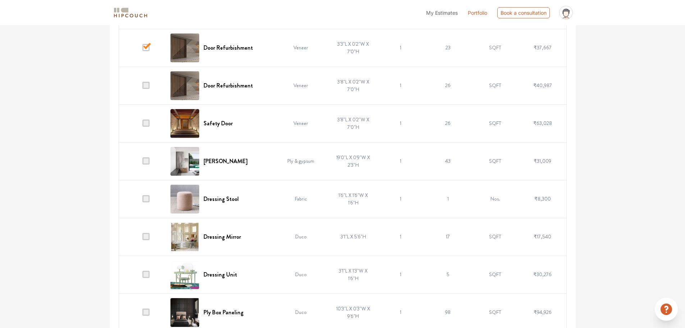
scroll to position [1223, 0]
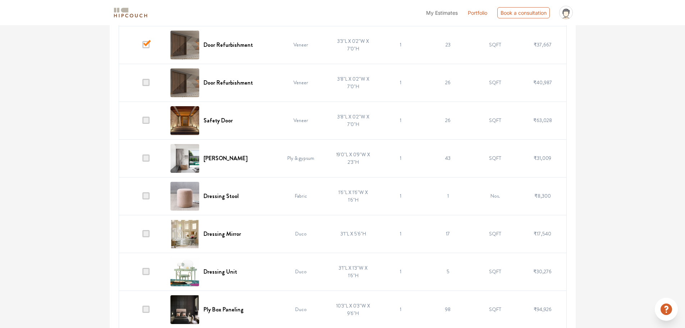
click at [150, 81] on span at bounding box center [145, 82] width 7 height 7
click at [142, 84] on input "checkbox" at bounding box center [142, 84] width 0 height 0
click at [145, 118] on span at bounding box center [145, 120] width 7 height 7
click at [142, 122] on input "checkbox" at bounding box center [142, 122] width 0 height 0
click at [147, 155] on span at bounding box center [145, 157] width 7 height 7
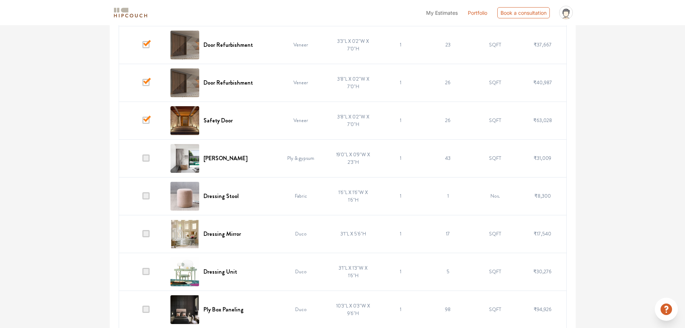
click at [142, 160] on input "checkbox" at bounding box center [142, 160] width 0 height 0
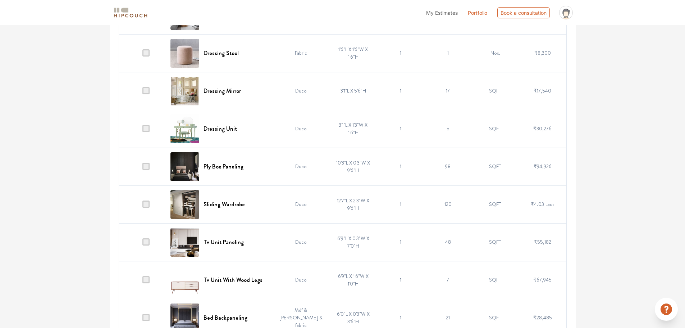
scroll to position [1367, 0]
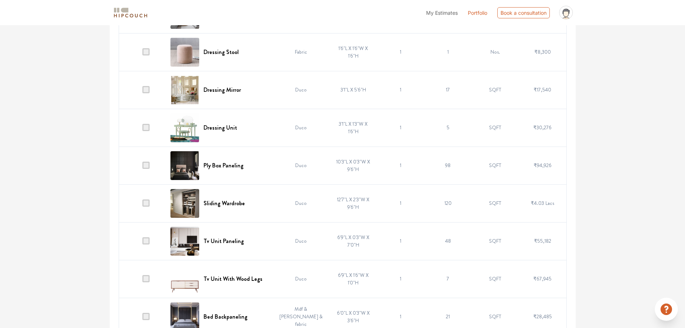
click at [145, 201] on span at bounding box center [145, 202] width 7 height 7
click at [142, 205] on input "checkbox" at bounding box center [142, 205] width 0 height 0
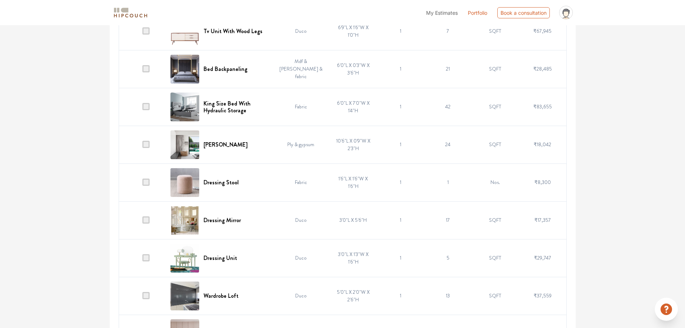
scroll to position [1618, 0]
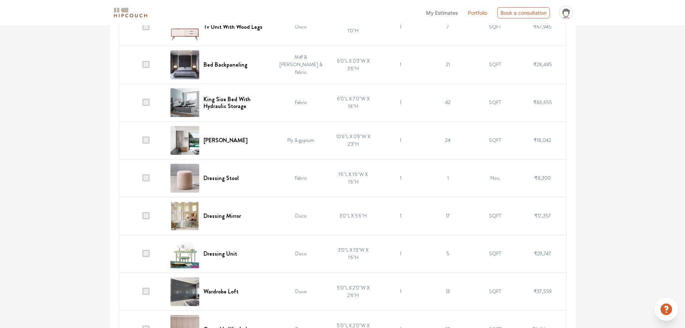
click at [147, 138] on span at bounding box center [145, 139] width 7 height 7
click at [142, 142] on input "checkbox" at bounding box center [142, 142] width 0 height 0
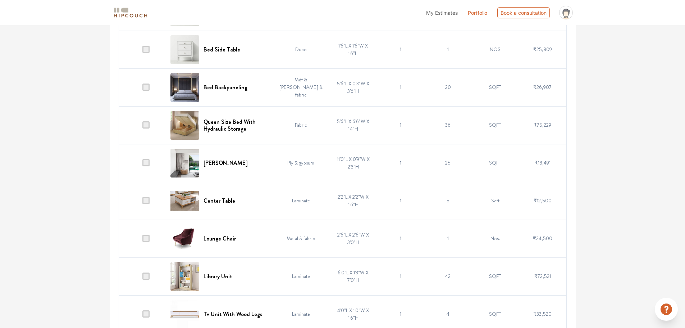
scroll to position [2050, 0]
click at [146, 162] on span at bounding box center [145, 161] width 7 height 7
click at [142, 163] on input "checkbox" at bounding box center [142, 163] width 0 height 0
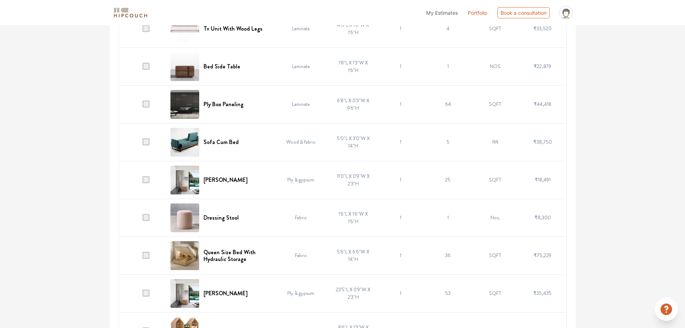
scroll to position [2337, 0]
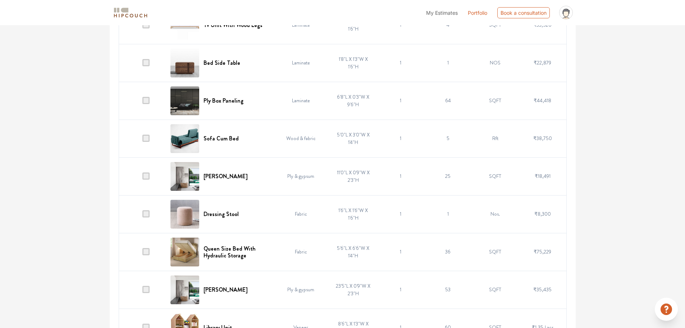
click at [147, 176] on span at bounding box center [145, 175] width 7 height 7
click at [142, 178] on input "checkbox" at bounding box center [142, 178] width 0 height 0
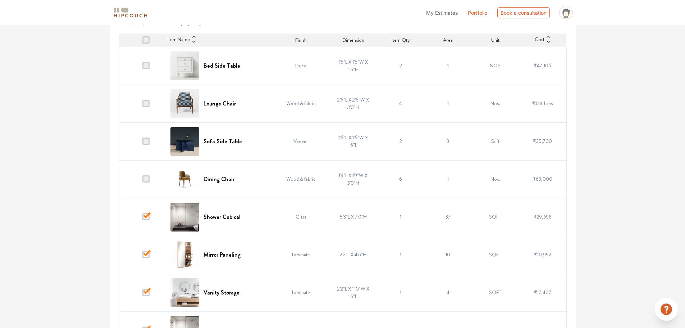
scroll to position [0, 0]
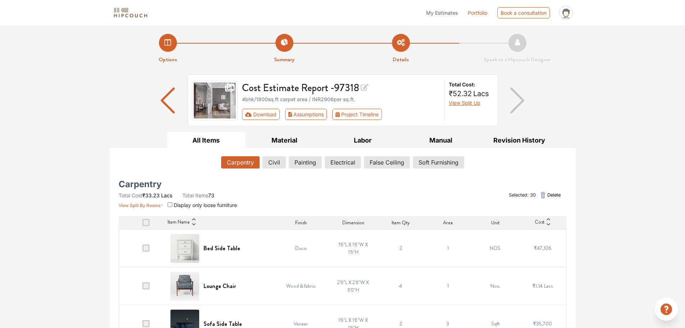
click at [551, 195] on span "Delete" at bounding box center [553, 194] width 13 height 7
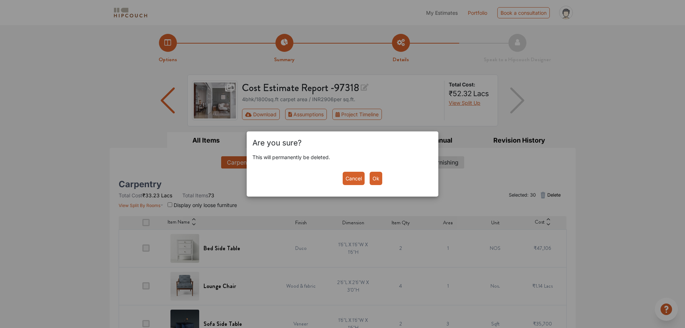
click at [377, 179] on button "Ok" at bounding box center [376, 178] width 13 height 13
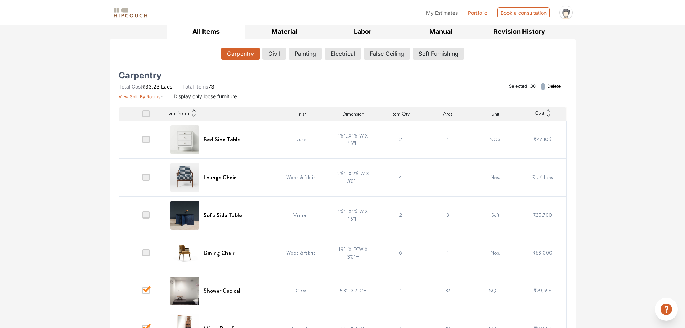
scroll to position [108, 0]
click at [544, 88] on icon "button" at bounding box center [543, 87] width 9 height 9
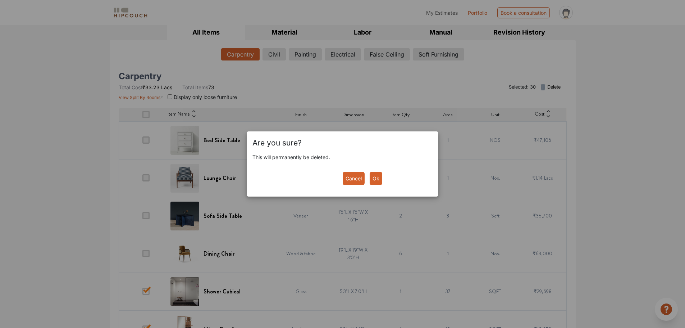
click at [375, 177] on button "Ok" at bounding box center [376, 178] width 13 height 13
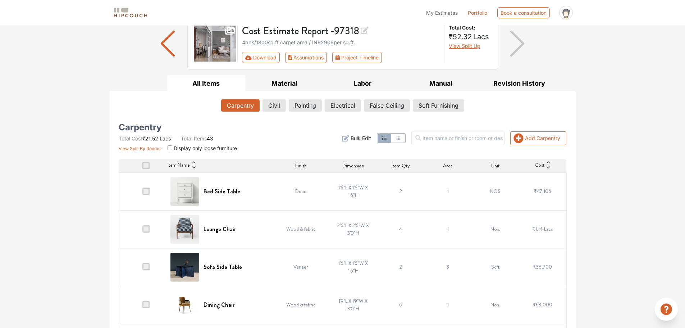
scroll to position [0, 0]
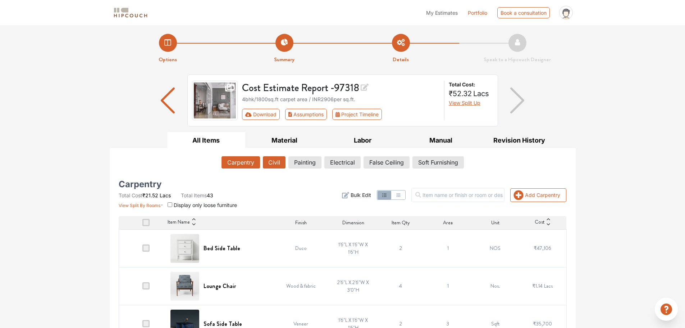
click at [273, 161] on button "Civil" at bounding box center [274, 162] width 23 height 12
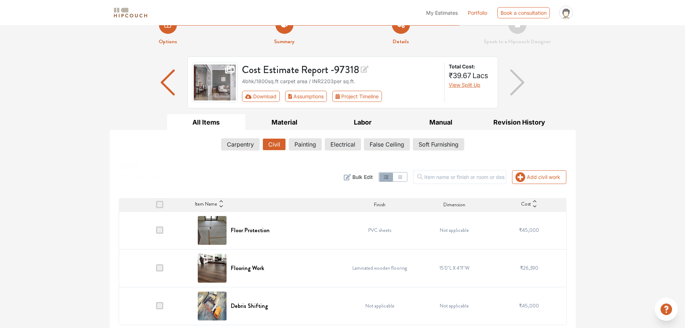
scroll to position [20, 0]
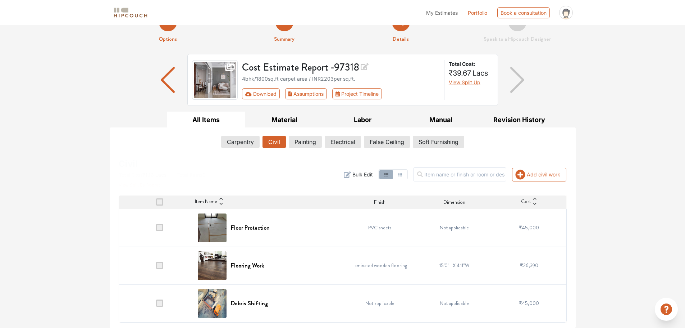
click at [160, 200] on span at bounding box center [159, 201] width 7 height 7
click at [156, 204] on input "checkbox" at bounding box center [156, 204] width 0 height 0
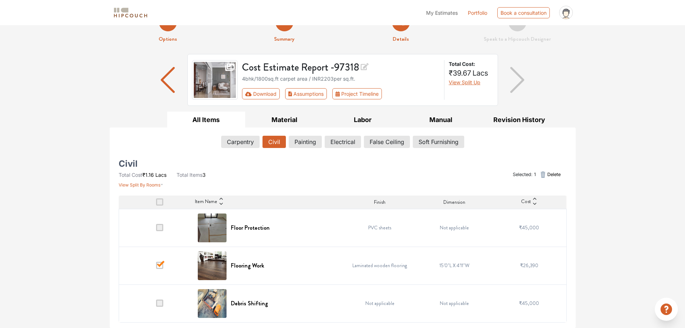
click at [158, 263] on span at bounding box center [159, 264] width 7 height 7
click at [156, 267] on input "checkbox" at bounding box center [156, 267] width 0 height 0
click at [158, 263] on span at bounding box center [159, 264] width 7 height 7
click at [156, 267] on input "checkbox" at bounding box center [156, 267] width 0 height 0
click at [160, 303] on span at bounding box center [159, 302] width 7 height 7
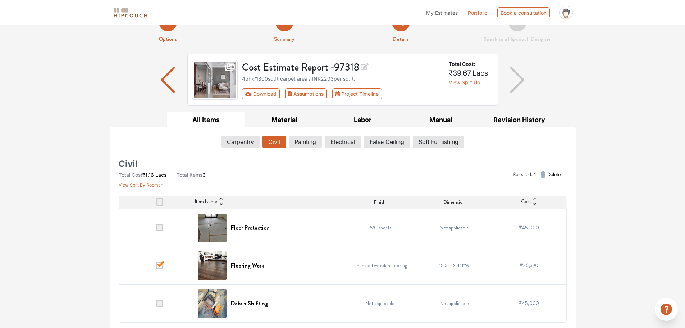
click at [156, 305] on input "checkbox" at bounding box center [156, 305] width 0 height 0
click at [159, 302] on span at bounding box center [159, 302] width 7 height 7
click at [156, 305] on input "checkbox" at bounding box center [156, 305] width 0 height 0
click at [158, 302] on span at bounding box center [159, 302] width 7 height 7
click at [156, 305] on input "checkbox" at bounding box center [156, 305] width 0 height 0
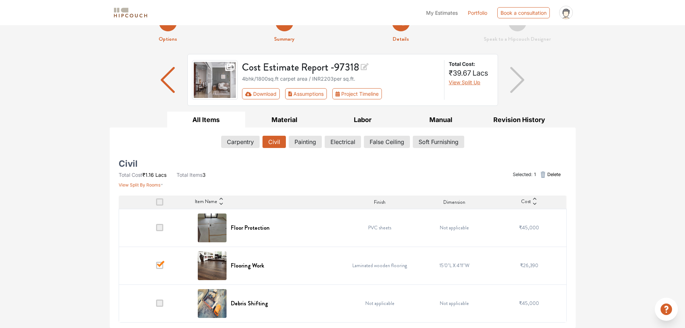
click at [157, 302] on span at bounding box center [159, 302] width 7 height 7
click at [156, 305] on input "checkbox" at bounding box center [156, 305] width 0 height 0
click at [547, 174] on span "Delete" at bounding box center [553, 174] width 13 height 7
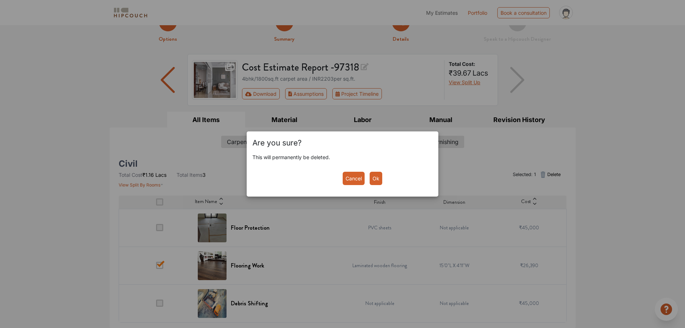
click at [378, 175] on button "Ok" at bounding box center [376, 178] width 13 height 13
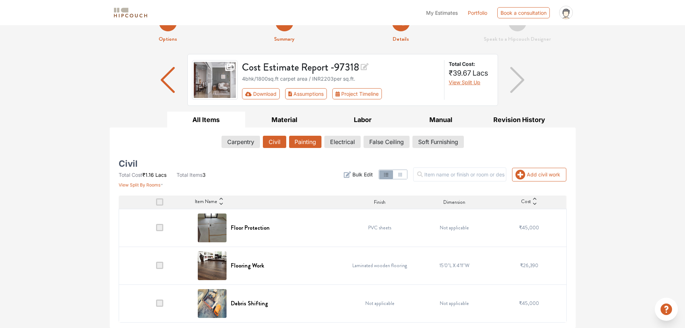
scroll to position [0, 0]
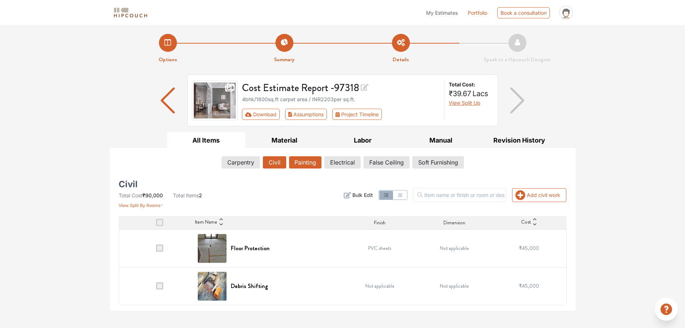
click at [304, 163] on button "Painting" at bounding box center [305, 162] width 32 height 12
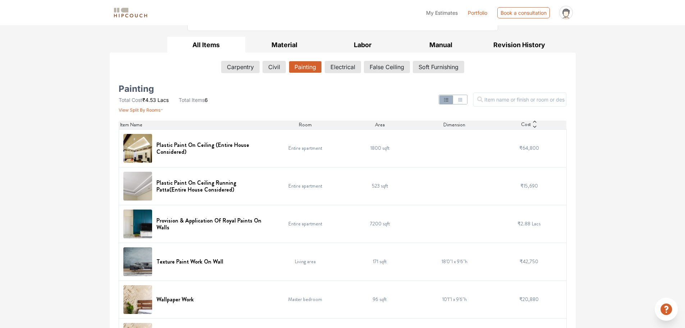
scroll to position [93, 0]
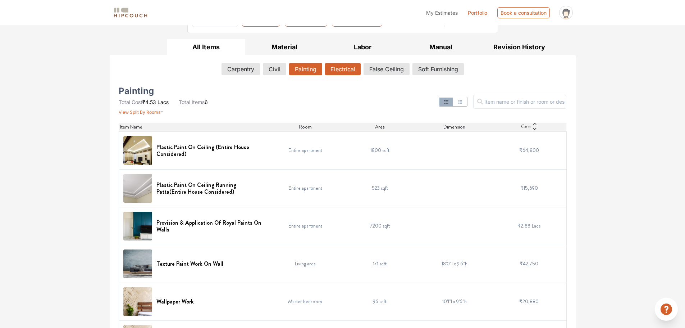
click at [344, 65] on button "Electrical" at bounding box center [343, 69] width 36 height 12
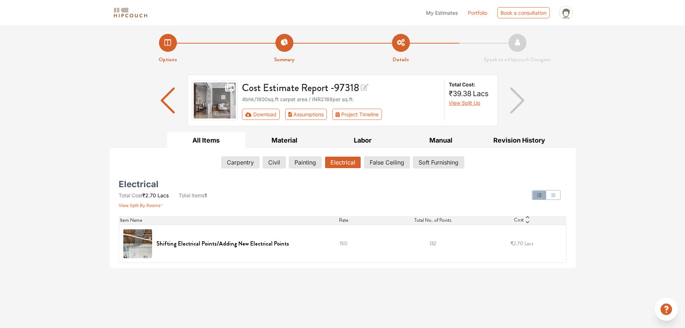
scroll to position [0, 0]
click at [379, 164] on button "False Ceiling" at bounding box center [386, 162] width 45 height 12
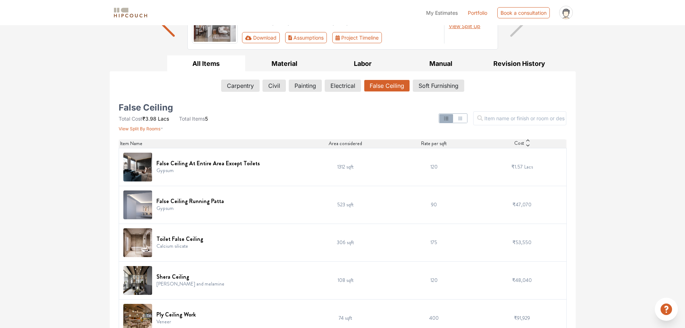
scroll to position [91, 0]
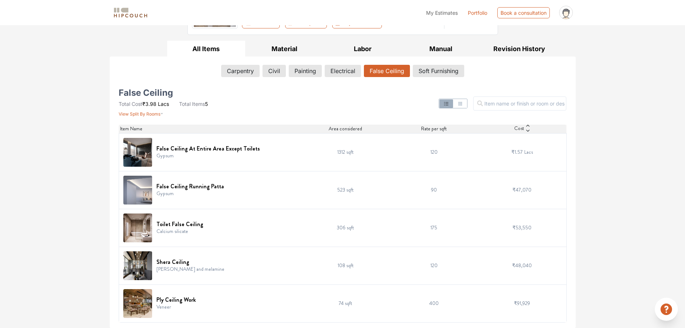
click at [116, 151] on div "False Ceiling Total Cost ₹3.98 Lacs Total Items 5 View Split By Rooms Item Name…" at bounding box center [342, 203] width 457 height 240
click at [140, 114] on span "View Split By Rooms" at bounding box center [140, 113] width 42 height 5
click at [154, 112] on span "View Split By Rooms" at bounding box center [140, 113] width 42 height 5
click at [435, 74] on button "Soft Furnishing" at bounding box center [438, 71] width 51 height 12
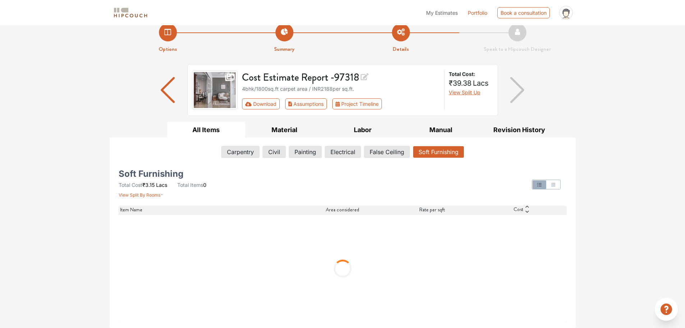
scroll to position [0, 0]
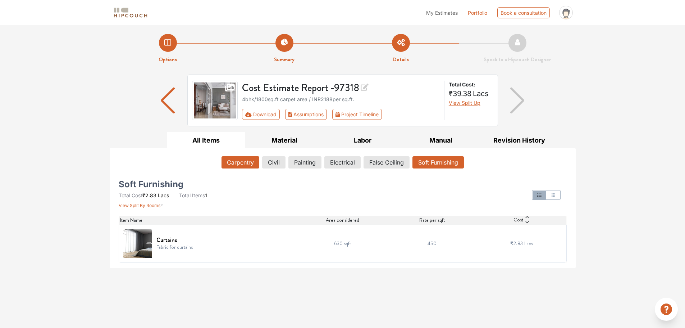
click at [237, 157] on button "Carpentry" at bounding box center [241, 162] width 38 height 12
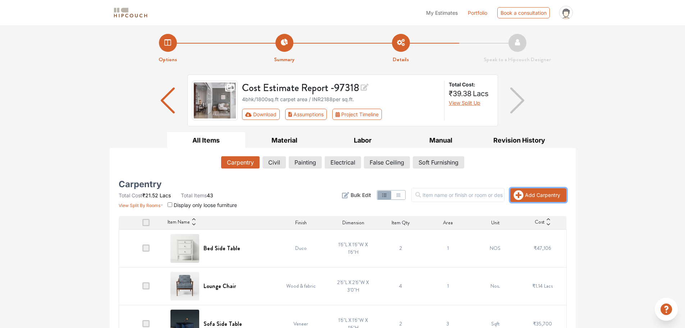
click at [544, 194] on button "Add Carpentry" at bounding box center [538, 195] width 56 height 14
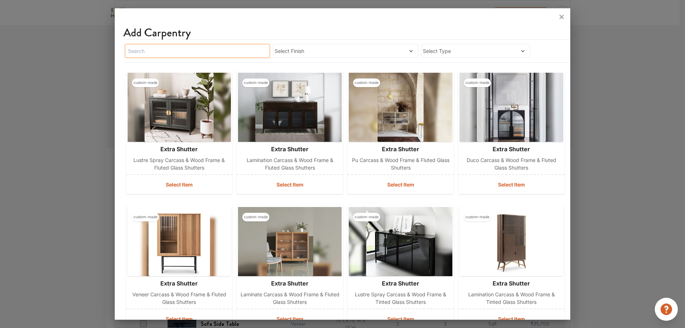
click at [213, 48] on input "text" at bounding box center [197, 51] width 145 height 14
click at [299, 53] on span "Select Finish" at bounding box center [327, 51] width 104 height 8
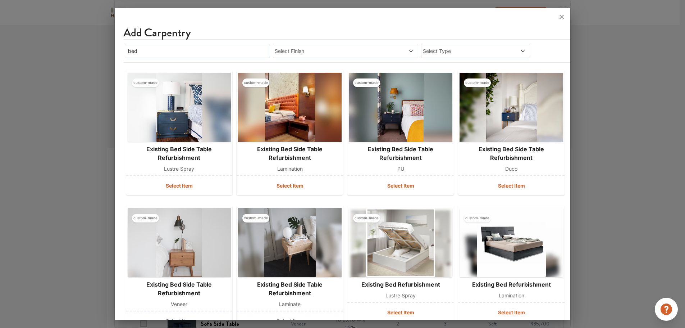
click at [212, 66] on div "custom-made existing bed side table refurbishment lustre spray Select Item cust…" at bounding box center [342, 271] width 439 height 416
drag, startPoint x: 137, startPoint y: 53, endPoint x: 122, endPoint y: 54, distance: 15.1
click at [122, 54] on div "Add Carpentry bed Select Finish Select Type custom-made existing bed side table…" at bounding box center [343, 165] width 456 height 308
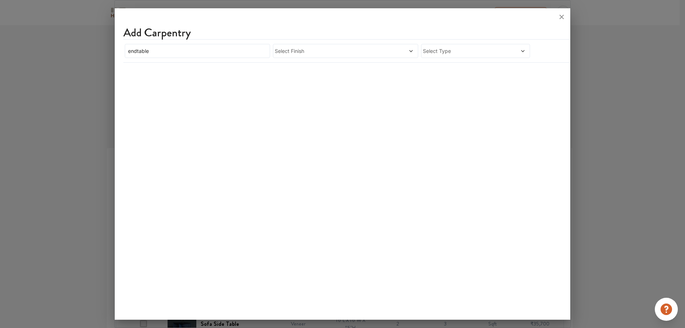
click at [336, 53] on span "Select Finish" at bounding box center [327, 51] width 104 height 8
click at [137, 51] on input "endtable" at bounding box center [197, 51] width 145 height 14
click at [150, 53] on input "end table" at bounding box center [197, 51] width 145 height 14
drag, startPoint x: 152, startPoint y: 51, endPoint x: 86, endPoint y: 53, distance: 65.5
click at [114, 53] on div "Add Carpentry end table Select Finish Select Type" at bounding box center [342, 164] width 457 height 328
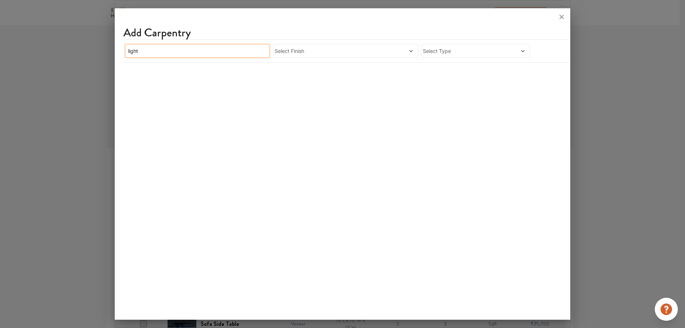
type input "light"
click at [315, 66] on div at bounding box center [342, 65] width 439 height 4
click at [302, 54] on span "Select Finish" at bounding box center [327, 51] width 104 height 8
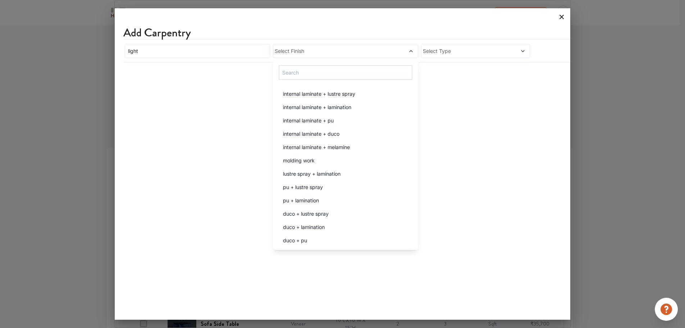
click at [561, 13] on icon at bounding box center [562, 17] width 12 height 12
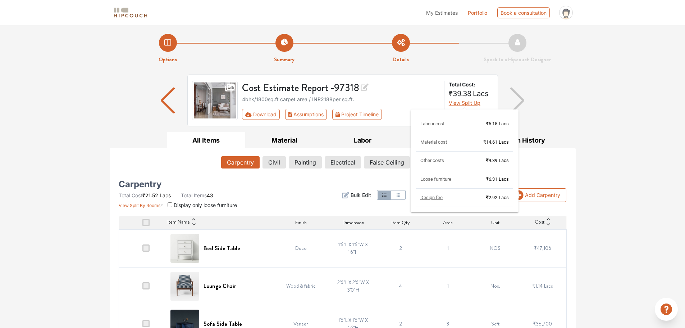
click at [459, 105] on span "View Split Up" at bounding box center [465, 103] width 32 height 6
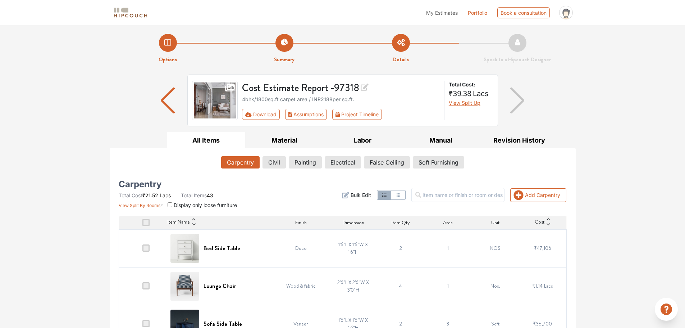
click at [526, 101] on div at bounding box center [517, 100] width 39 height 52
click at [521, 101] on img "button" at bounding box center [517, 100] width 14 height 26
click at [438, 137] on button "Manual" at bounding box center [441, 140] width 78 height 16
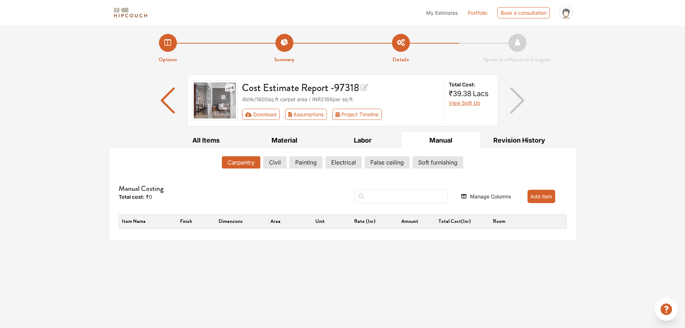
click at [528, 193] on button "Add Item" at bounding box center [542, 196] width 28 height 13
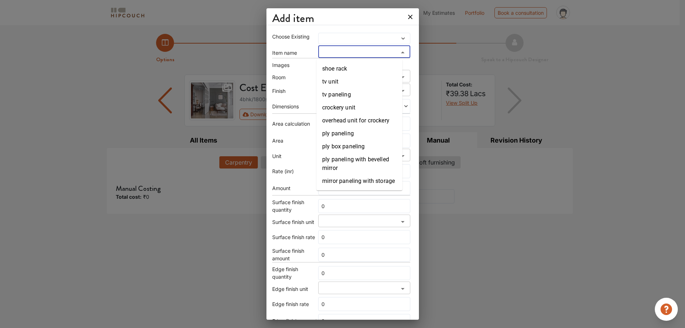
click at [324, 50] on input "search" at bounding box center [358, 54] width 76 height 10
click at [332, 67] on li "shoe rack" at bounding box center [359, 68] width 86 height 13
type input "shoe rack"
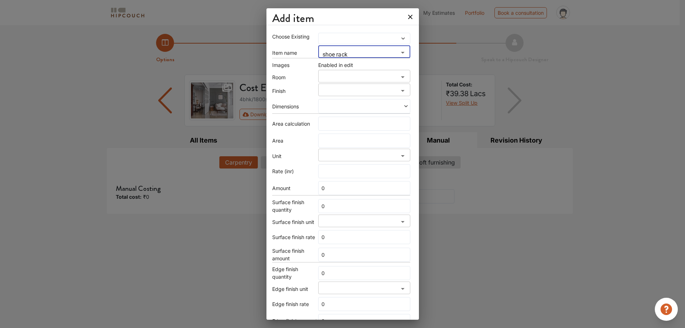
click at [331, 71] on div "Choose Existing Item name shoe rack ​ Images Enabled in edit Room ​ Finish ​ Di…" at bounding box center [341, 206] width 138 height 347
click at [336, 76] on input "search" at bounding box center [358, 79] width 76 height 10
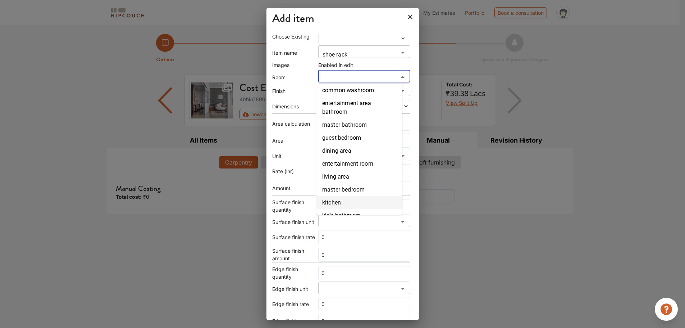
scroll to position [52, 0]
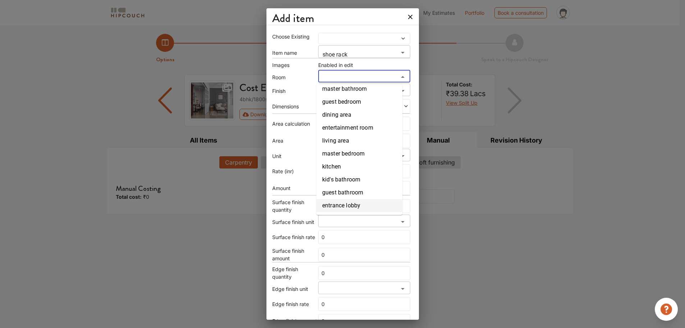
click at [347, 201] on li "entrance lobby" at bounding box center [359, 205] width 86 height 13
type input "entrance lobby"
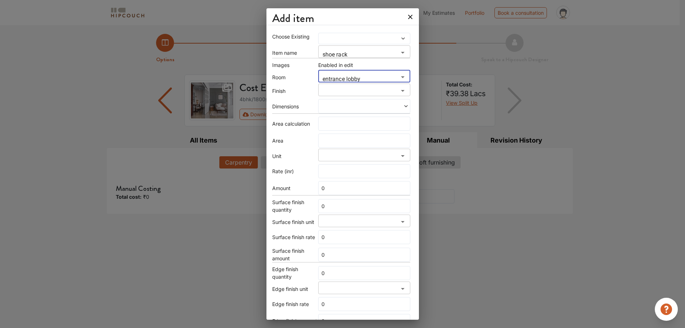
click at [330, 91] on input "search" at bounding box center [358, 92] width 76 height 10
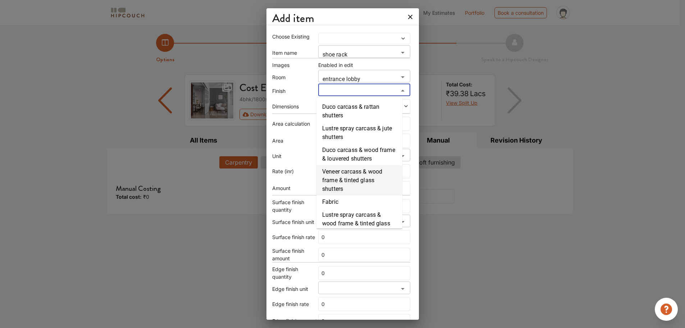
click at [340, 170] on li "Veneer carcass & wood frame & tinted glass shutters" at bounding box center [359, 180] width 86 height 30
type input "Veneer carcass & wood frame & tinted glass shutters"
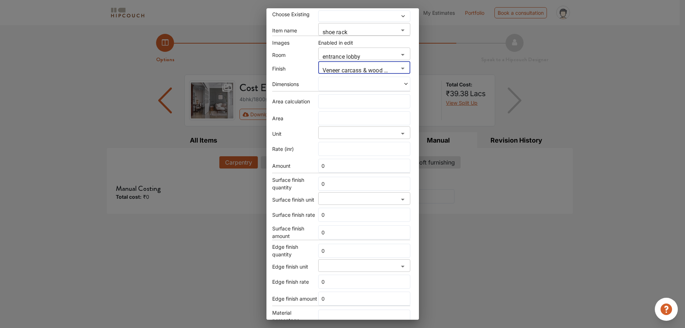
scroll to position [90, 0]
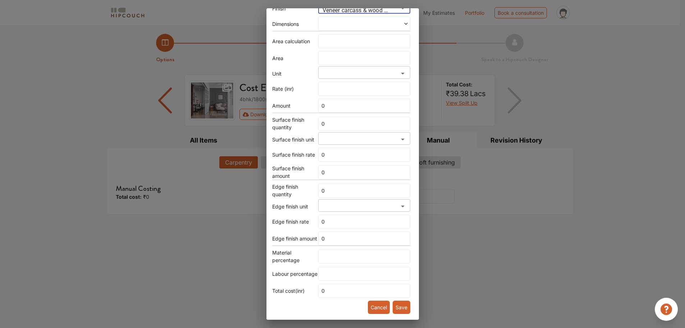
click at [393, 309] on button "Save" at bounding box center [402, 306] width 18 height 13
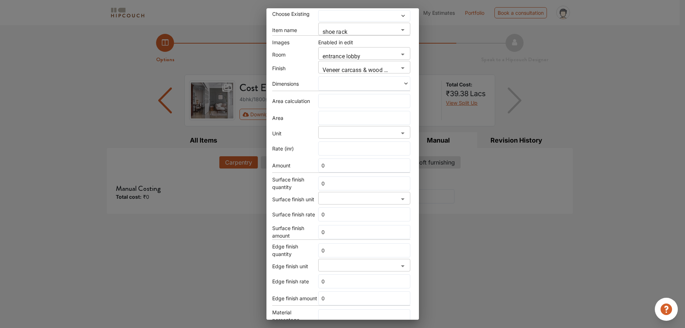
scroll to position [0, 0]
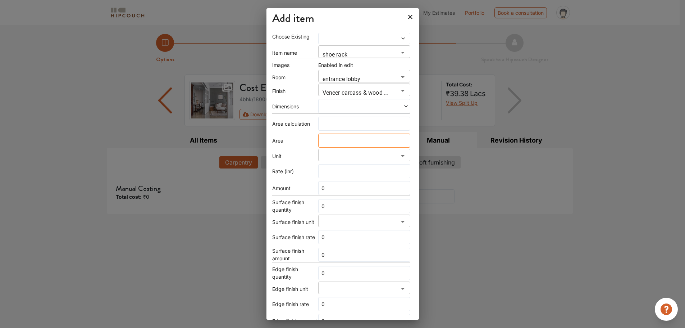
click at [336, 141] on input "text" at bounding box center [364, 140] width 92 height 14
click at [405, 20] on icon at bounding box center [411, 17] width 12 height 12
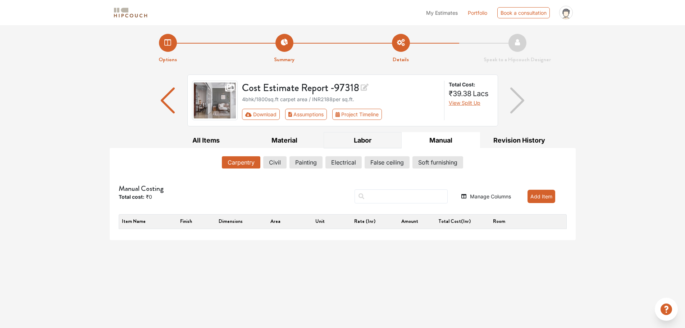
click at [363, 142] on button "Labor" at bounding box center [363, 140] width 78 height 16
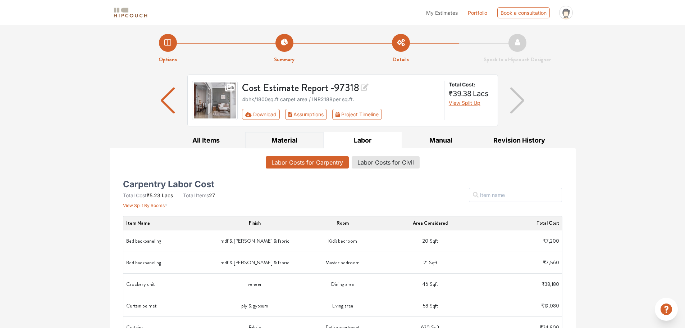
click at [283, 141] on button "Material" at bounding box center [284, 140] width 78 height 16
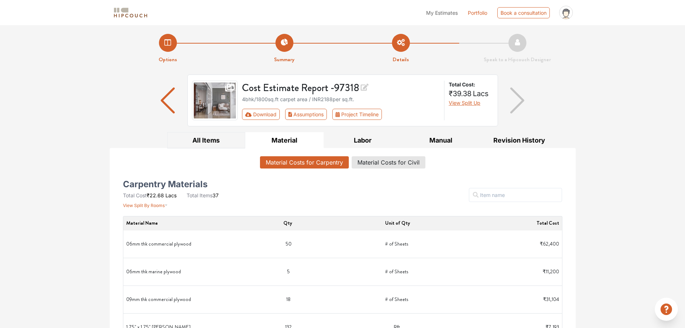
click at [204, 136] on button "All Items" at bounding box center [206, 140] width 78 height 16
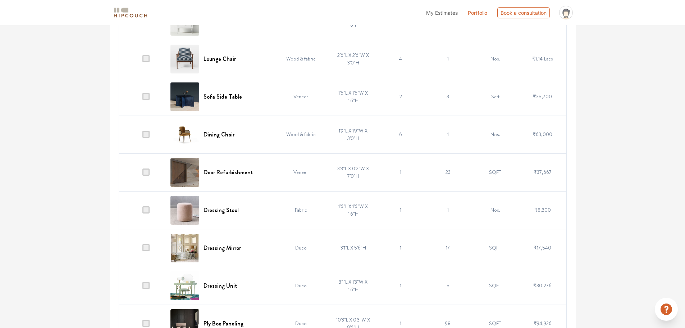
scroll to position [72, 0]
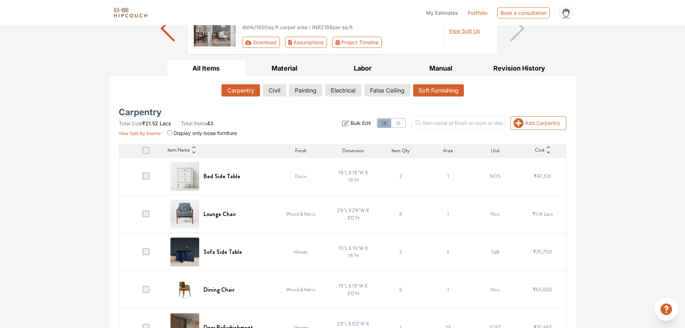
click at [428, 88] on button "Soft Furnishing" at bounding box center [438, 90] width 51 height 12
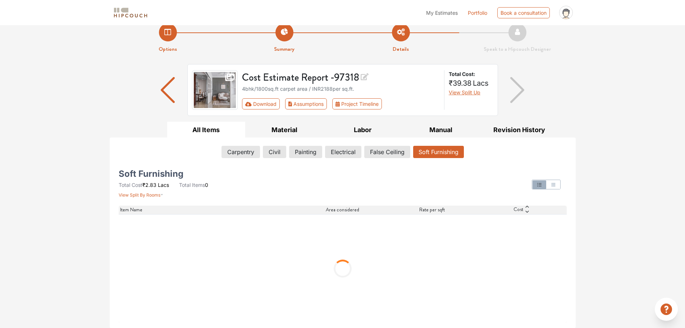
scroll to position [0, 0]
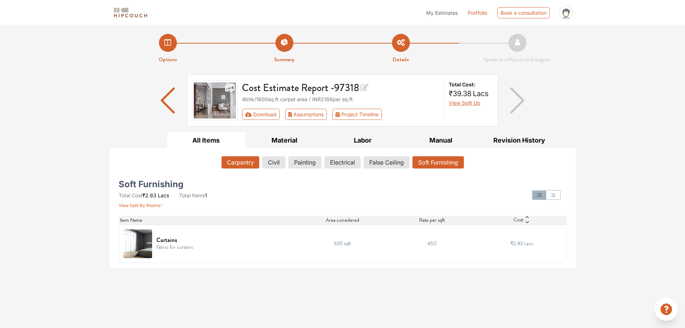
click at [236, 157] on button "Carpentry" at bounding box center [241, 162] width 38 height 12
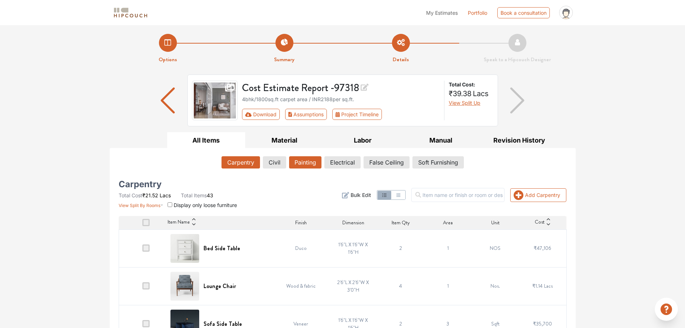
click at [305, 165] on button "Painting" at bounding box center [305, 162] width 32 height 12
